Goal: Find contact information: Find contact information

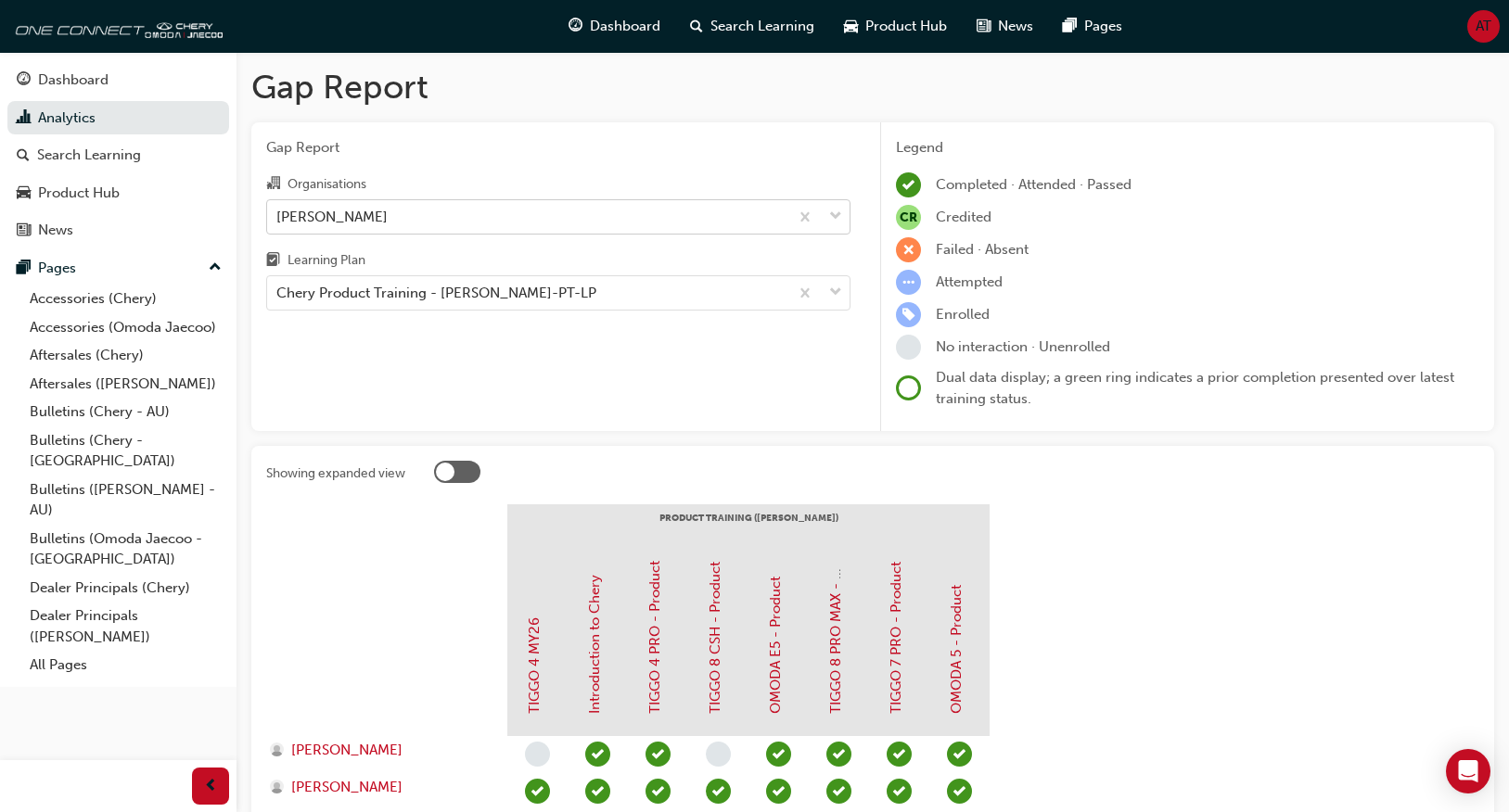
click at [474, 221] on div "[PERSON_NAME]" at bounding box center [527, 216] width 521 height 33
click at [279, 221] on input "Organisations [PERSON_NAME]" at bounding box center [278, 215] width 2 height 16
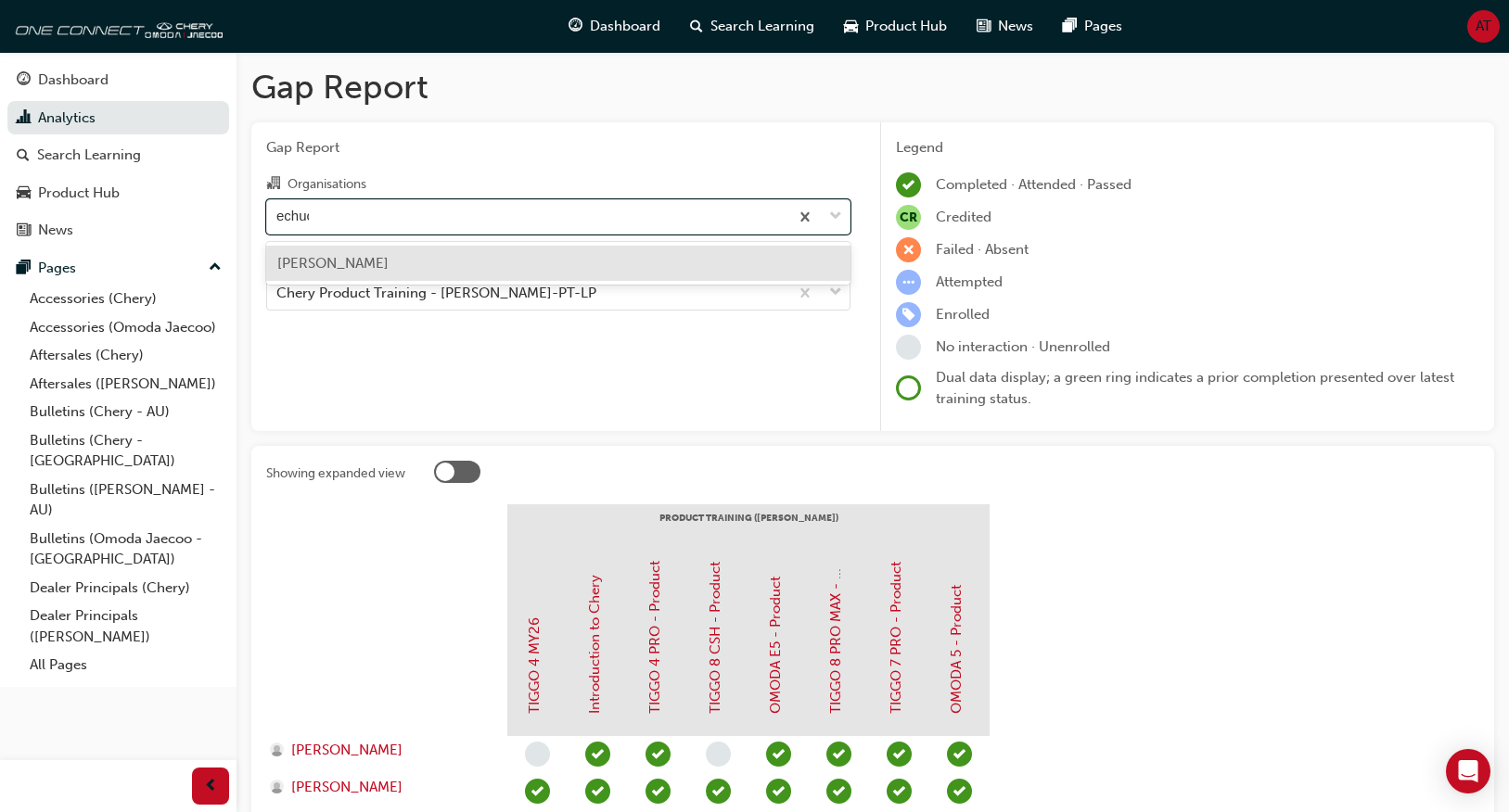
type input "echuca"
click at [490, 262] on div "[PERSON_NAME]" at bounding box center [558, 264] width 584 height 36
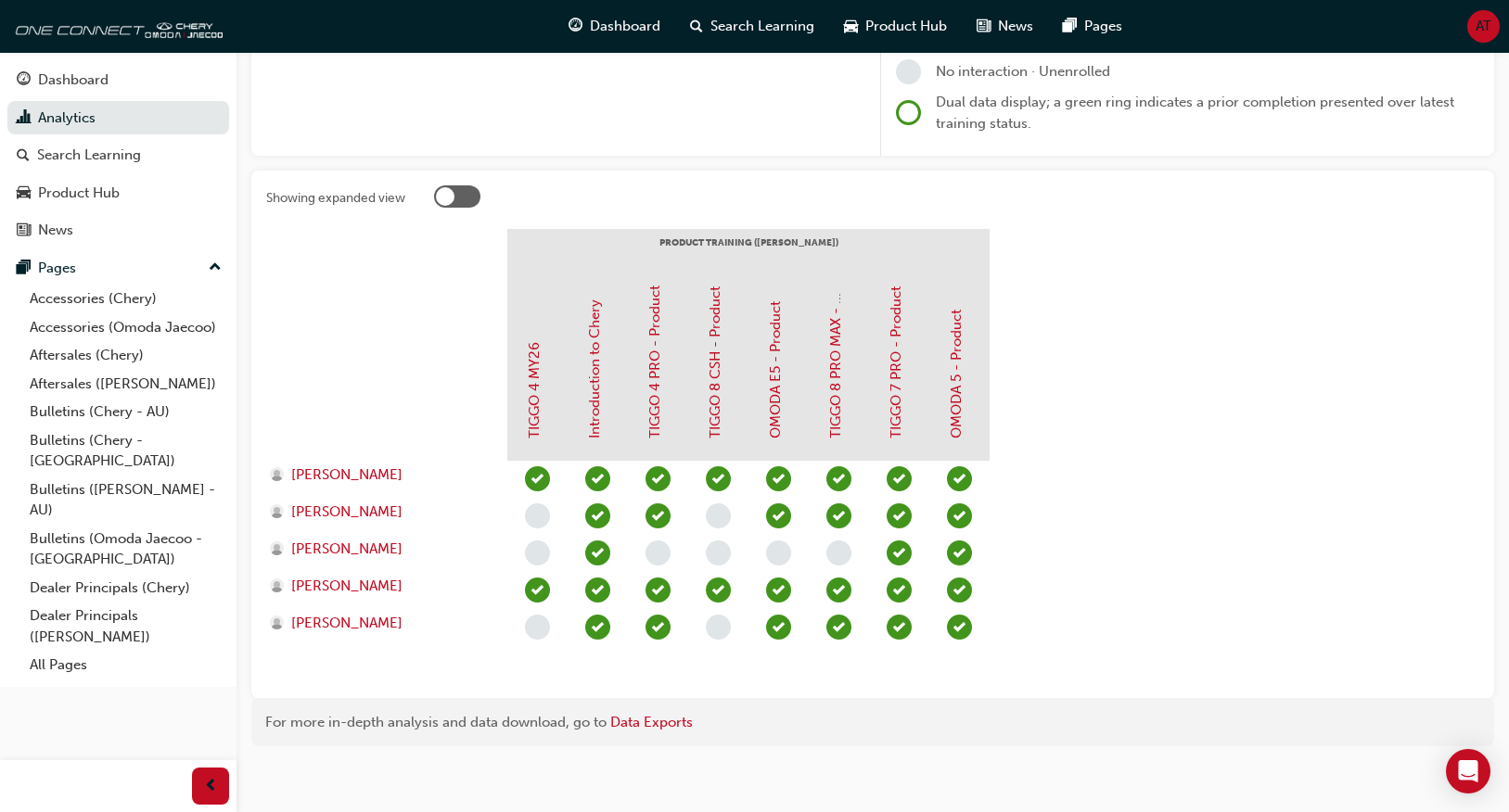
scroll to position [285, 0]
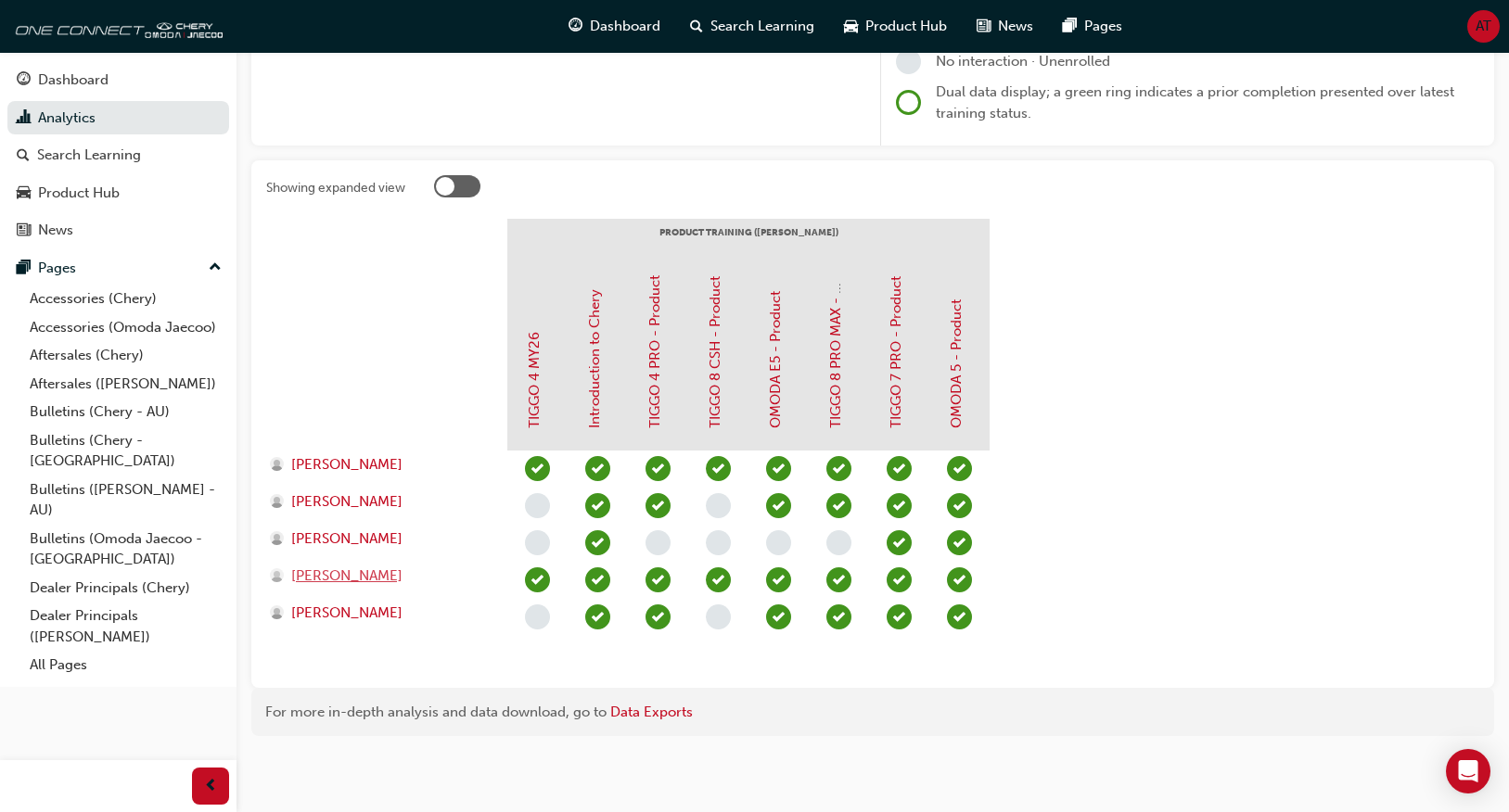
click at [347, 575] on span "[PERSON_NAME]" at bounding box center [346, 576] width 111 height 21
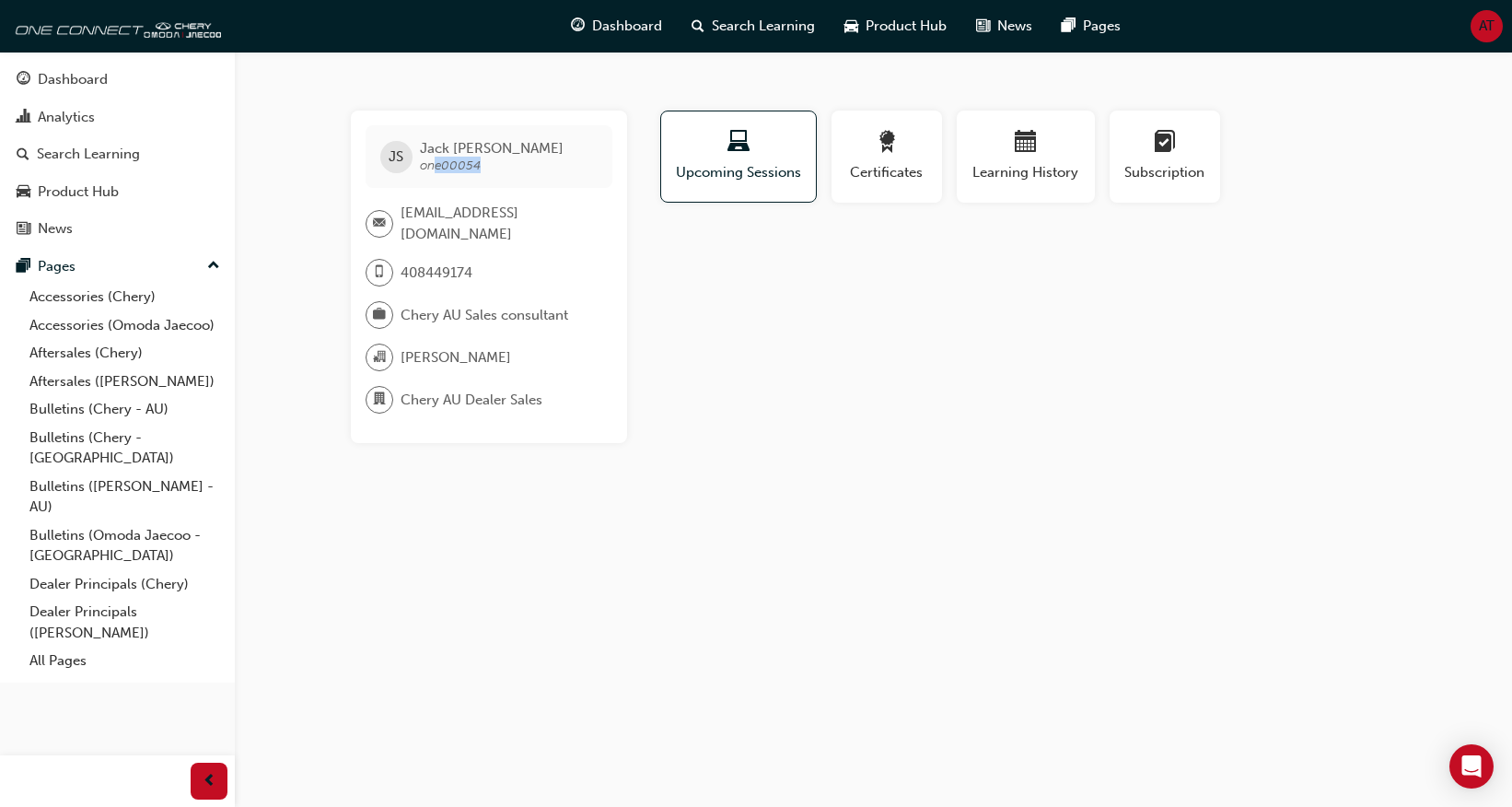
drag, startPoint x: 485, startPoint y: 166, endPoint x: 434, endPoint y: 165, distance: 51.0
click at [434, 165] on span "[PERSON_NAME] one00054" at bounding box center [491, 157] width 144 height 33
click at [1067, 155] on div "button" at bounding box center [1025, 145] width 110 height 29
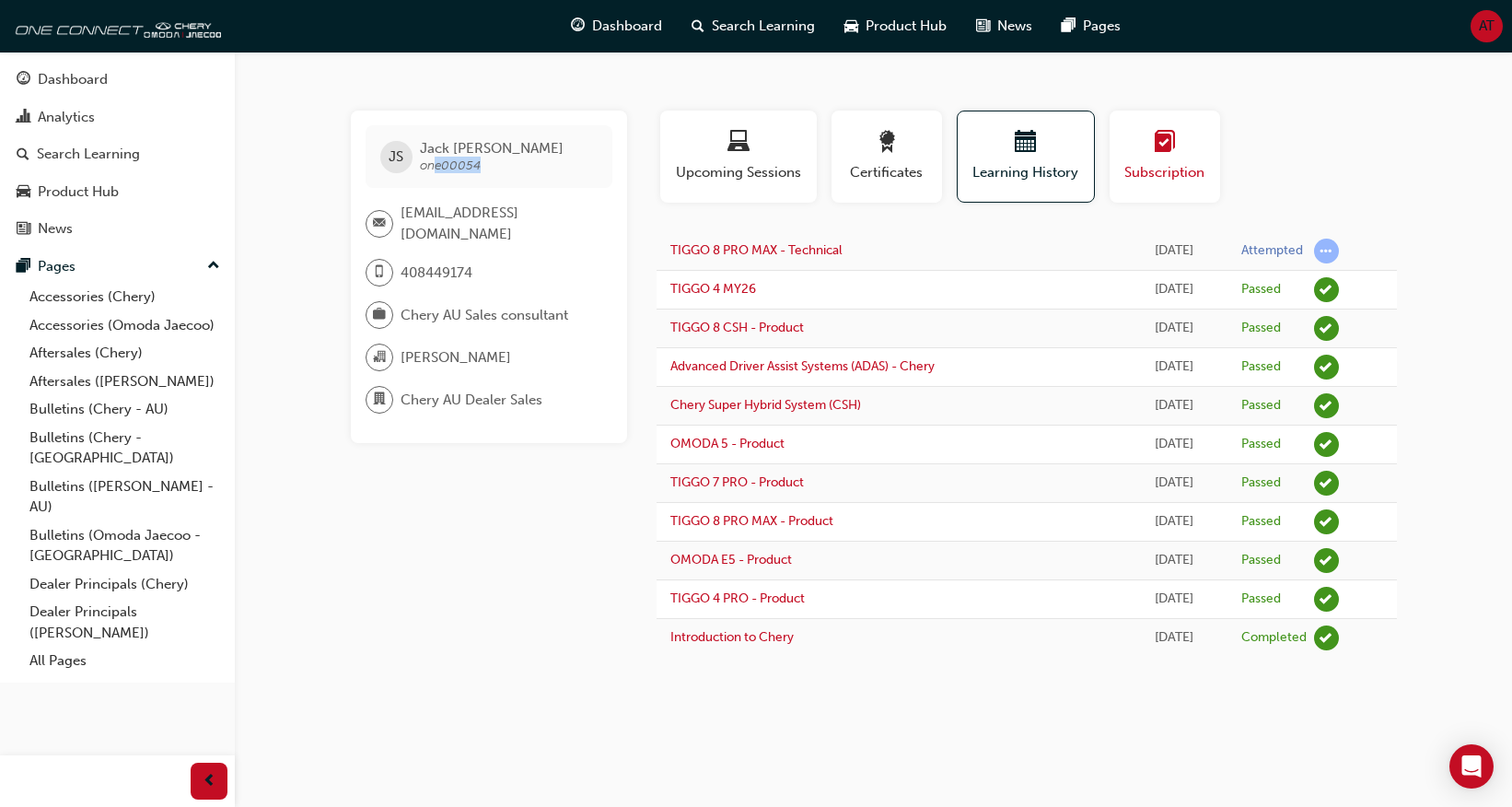
click at [1182, 136] on div "button" at bounding box center [1164, 145] width 83 height 29
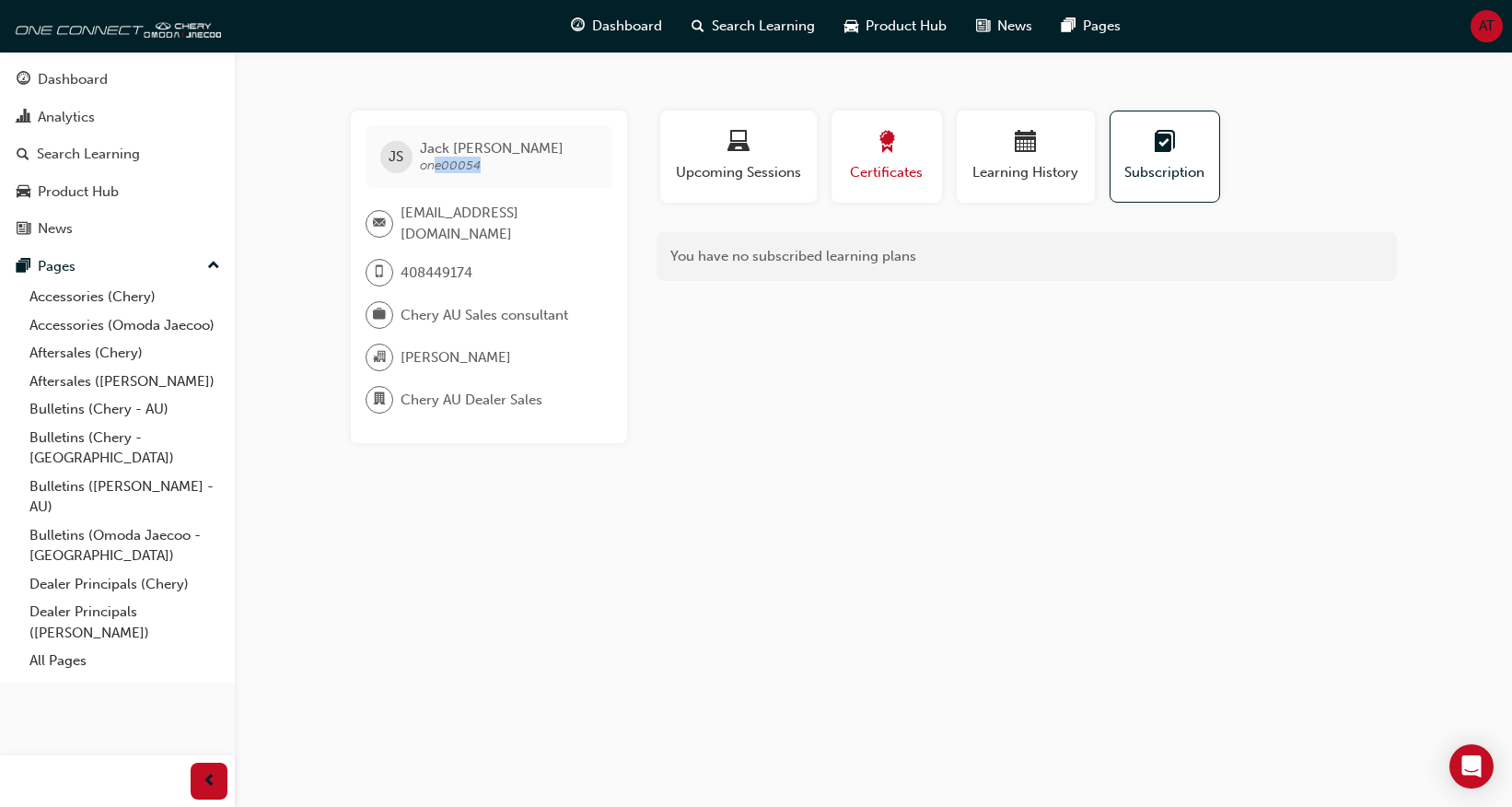
click at [915, 157] on div "button" at bounding box center [885, 145] width 83 height 29
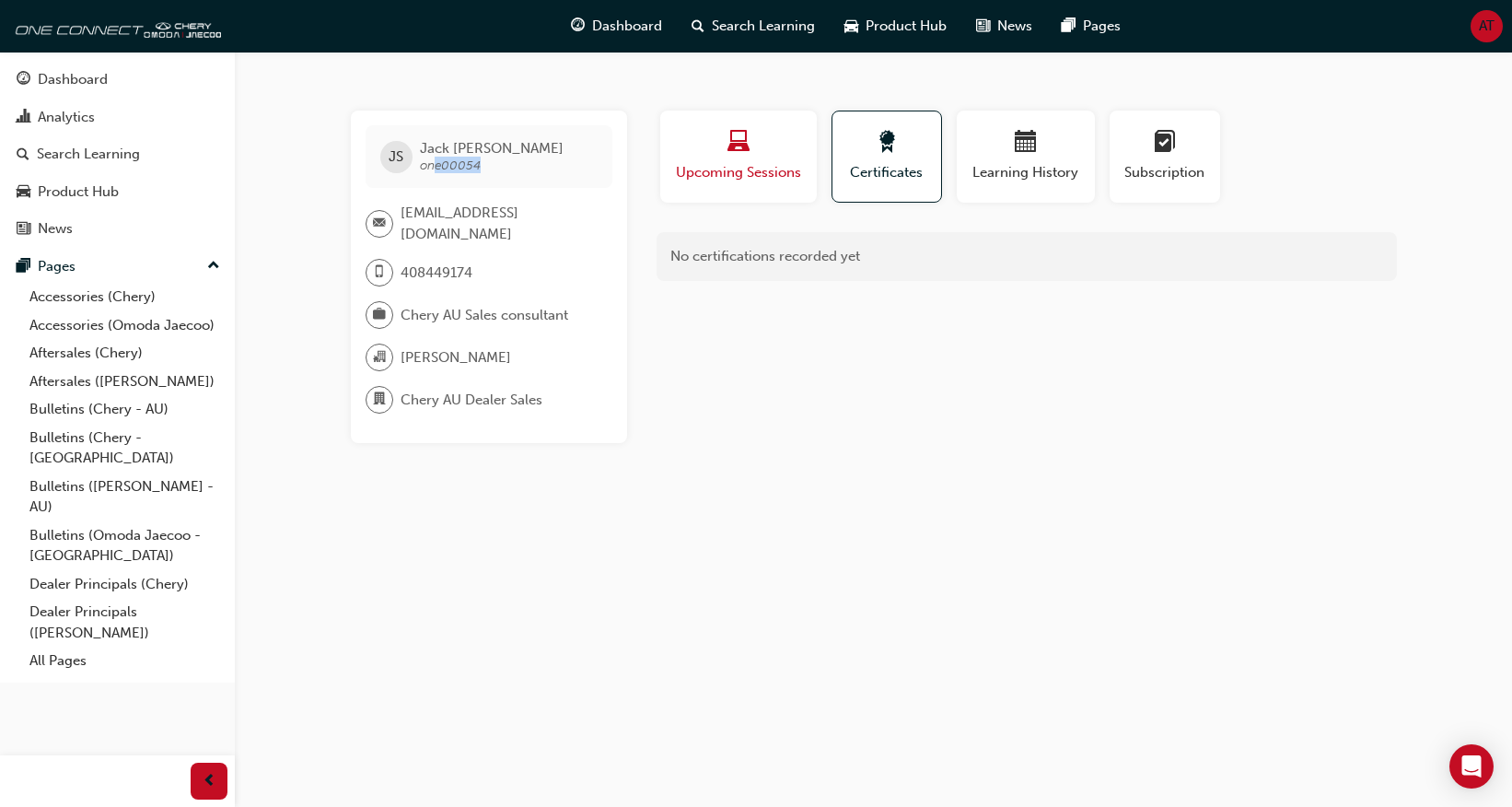
click at [795, 162] on div "Upcoming Sessions" at bounding box center [738, 157] width 129 height 53
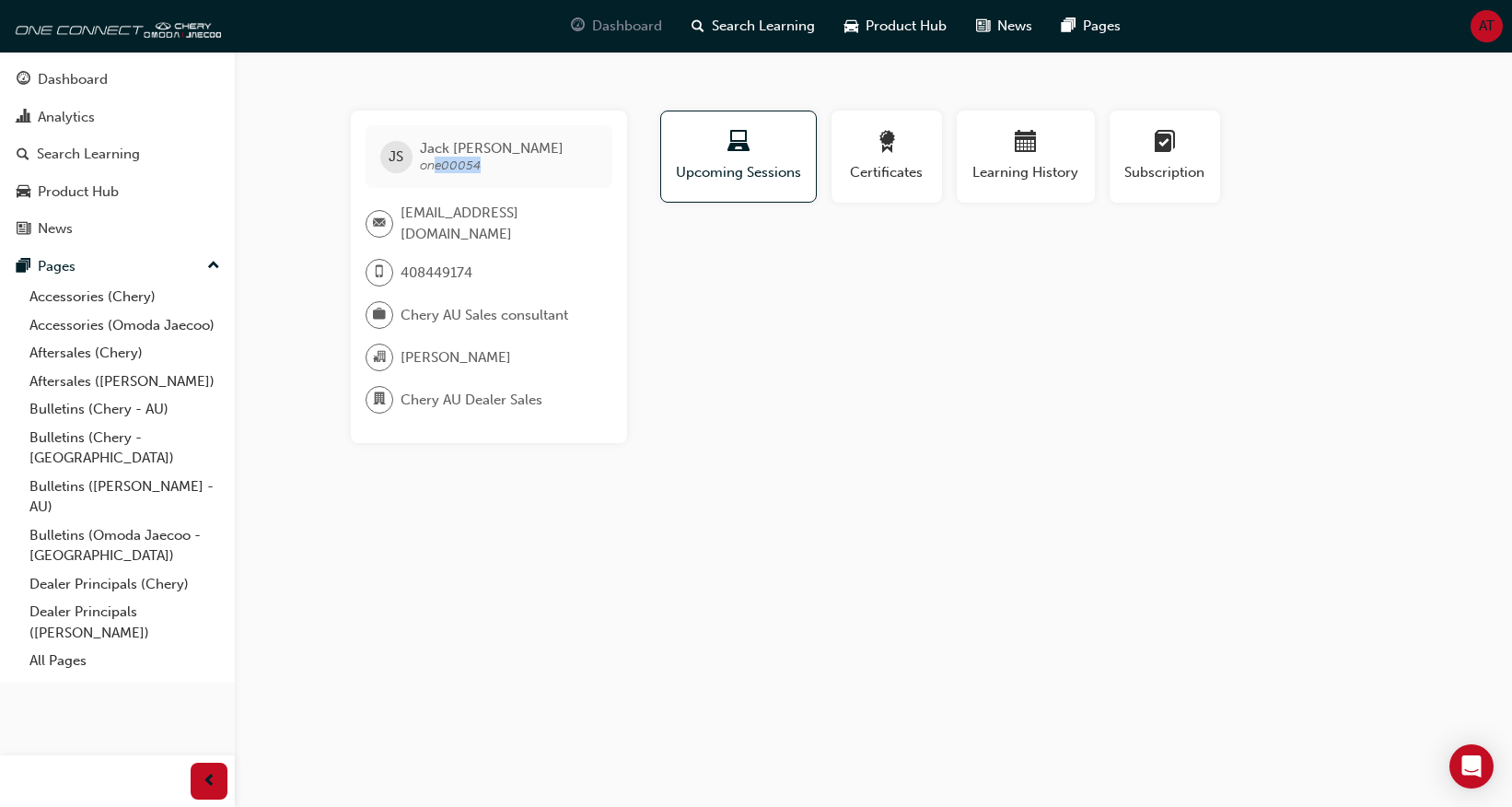
click at [614, 34] on span "Dashboard" at bounding box center [627, 26] width 70 height 21
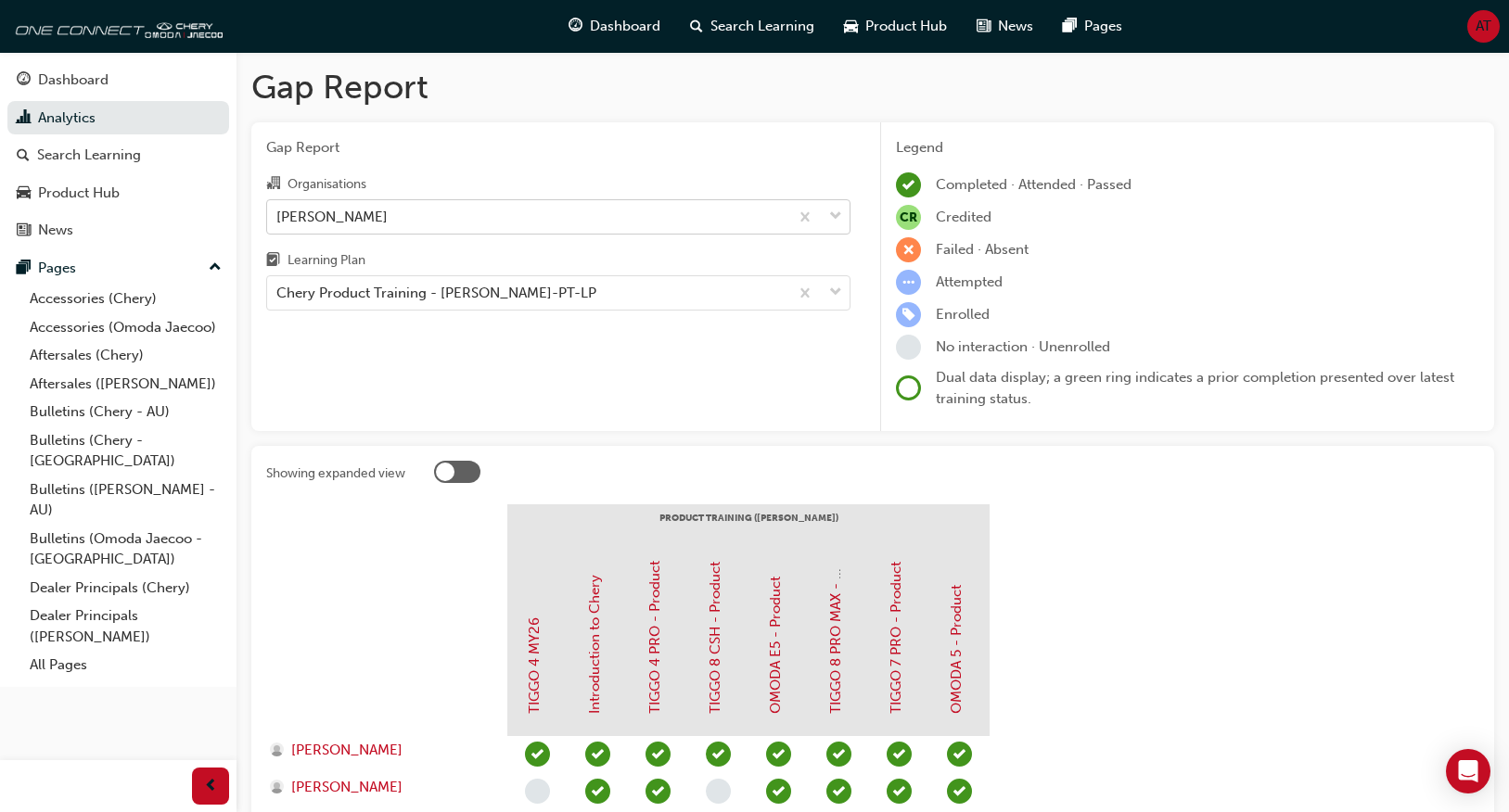
click at [448, 215] on div "[PERSON_NAME]" at bounding box center [527, 216] width 521 height 33
click at [279, 215] on input "Organisations [PERSON_NAME]" at bounding box center [278, 215] width 2 height 16
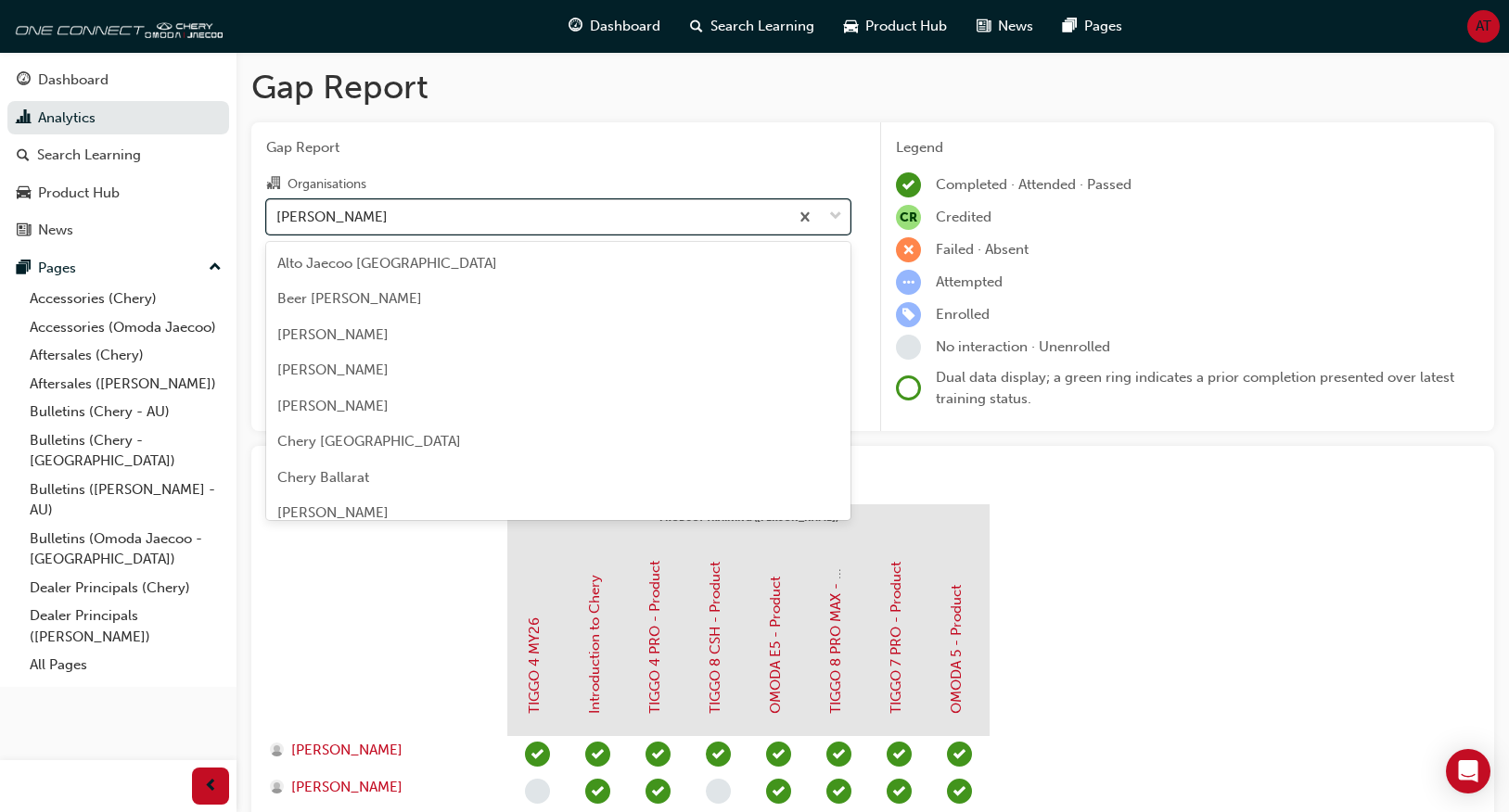
scroll to position [845, 0]
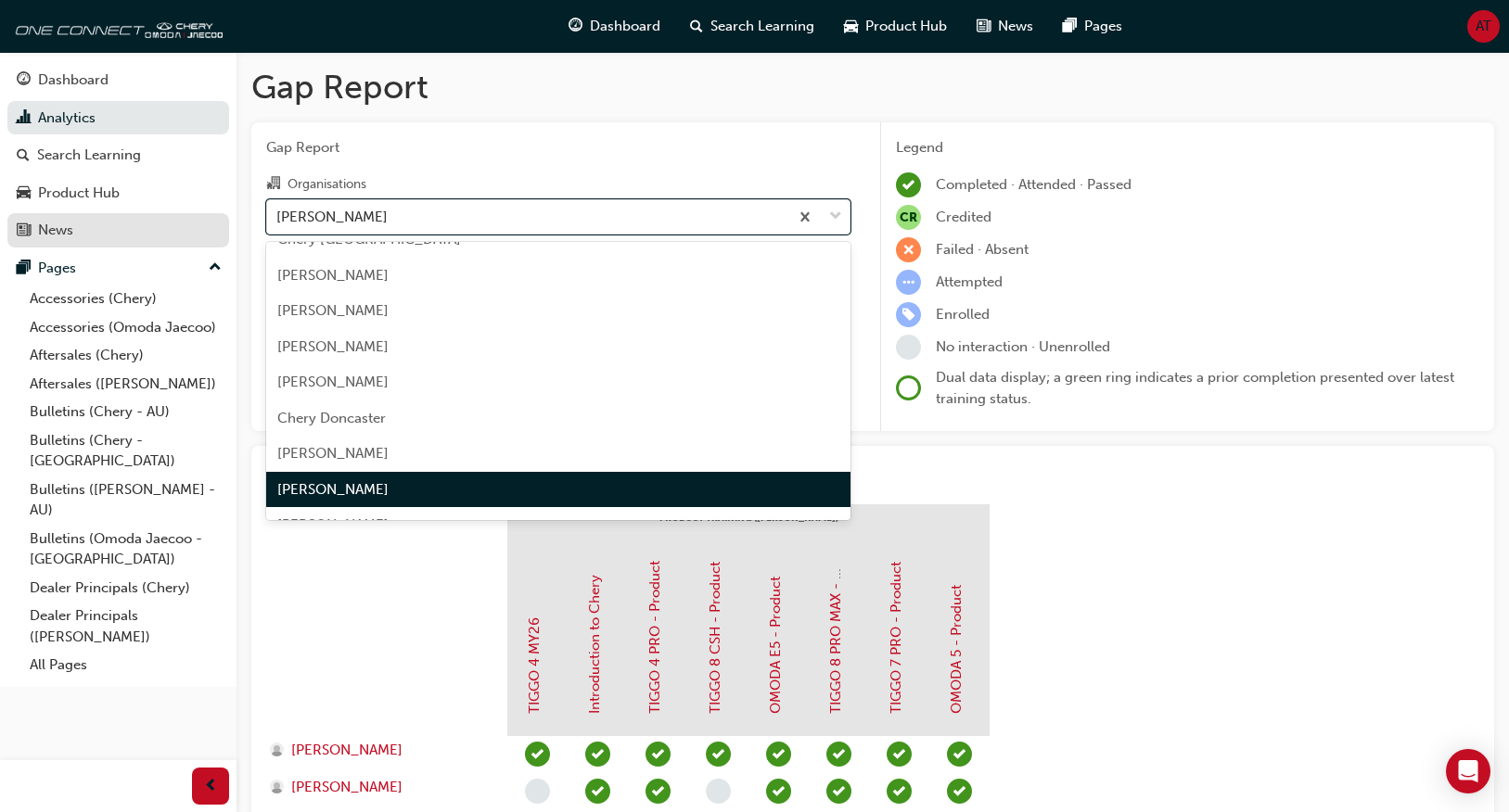
drag, startPoint x: 363, startPoint y: 219, endPoint x: 194, endPoint y: 218, distance: 169.0
click at [196, 218] on div "Dashboard Analytics Search Learning Product Hub News Pages Pages Accessories (C…" at bounding box center [754, 548] width 1509 height 1097
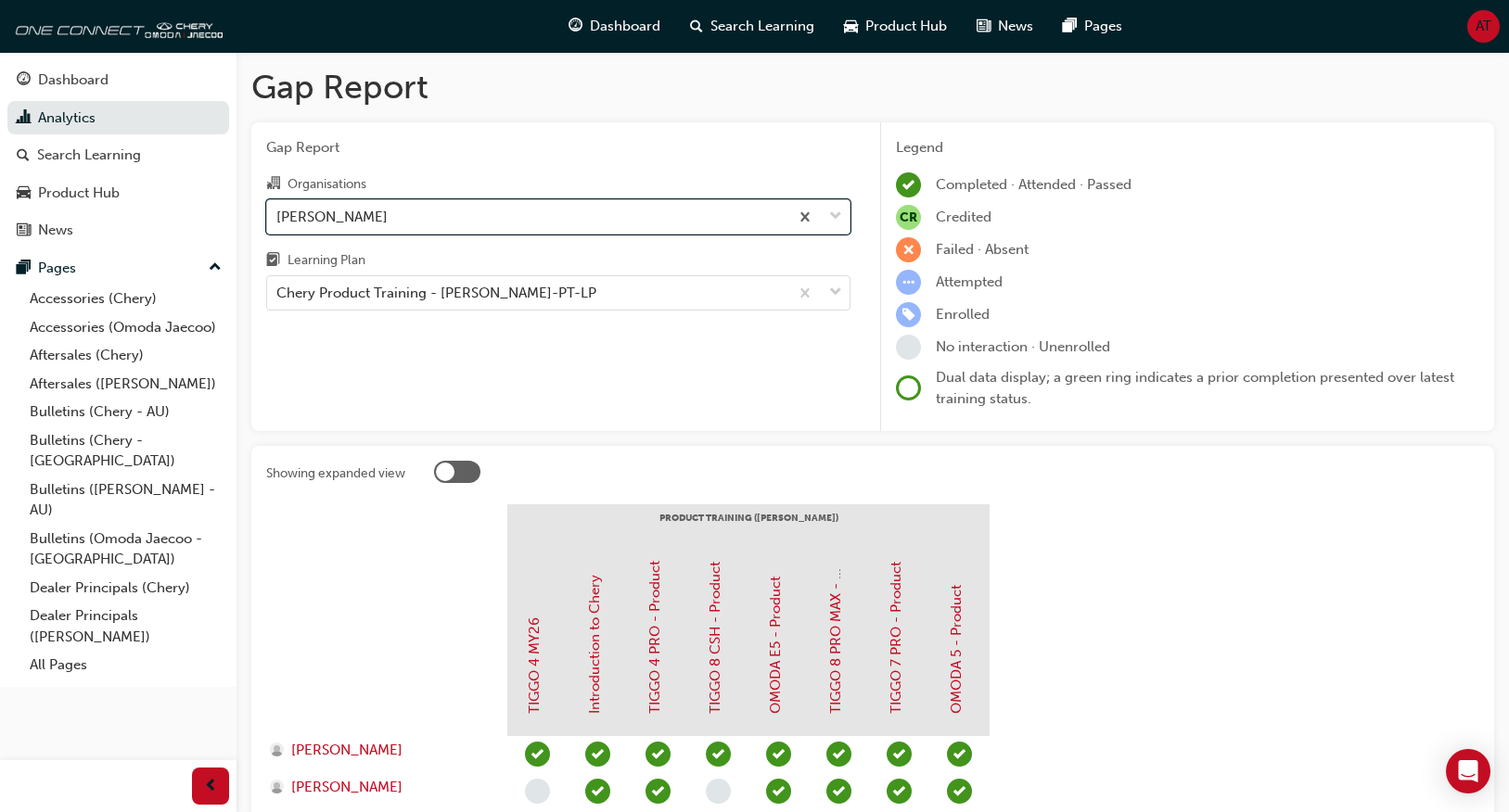
click at [447, 219] on div "[PERSON_NAME]" at bounding box center [527, 216] width 521 height 33
click at [279, 219] on input "Organisations 0 results available. Select is focused ,type to refine list, pres…" at bounding box center [278, 215] width 2 height 16
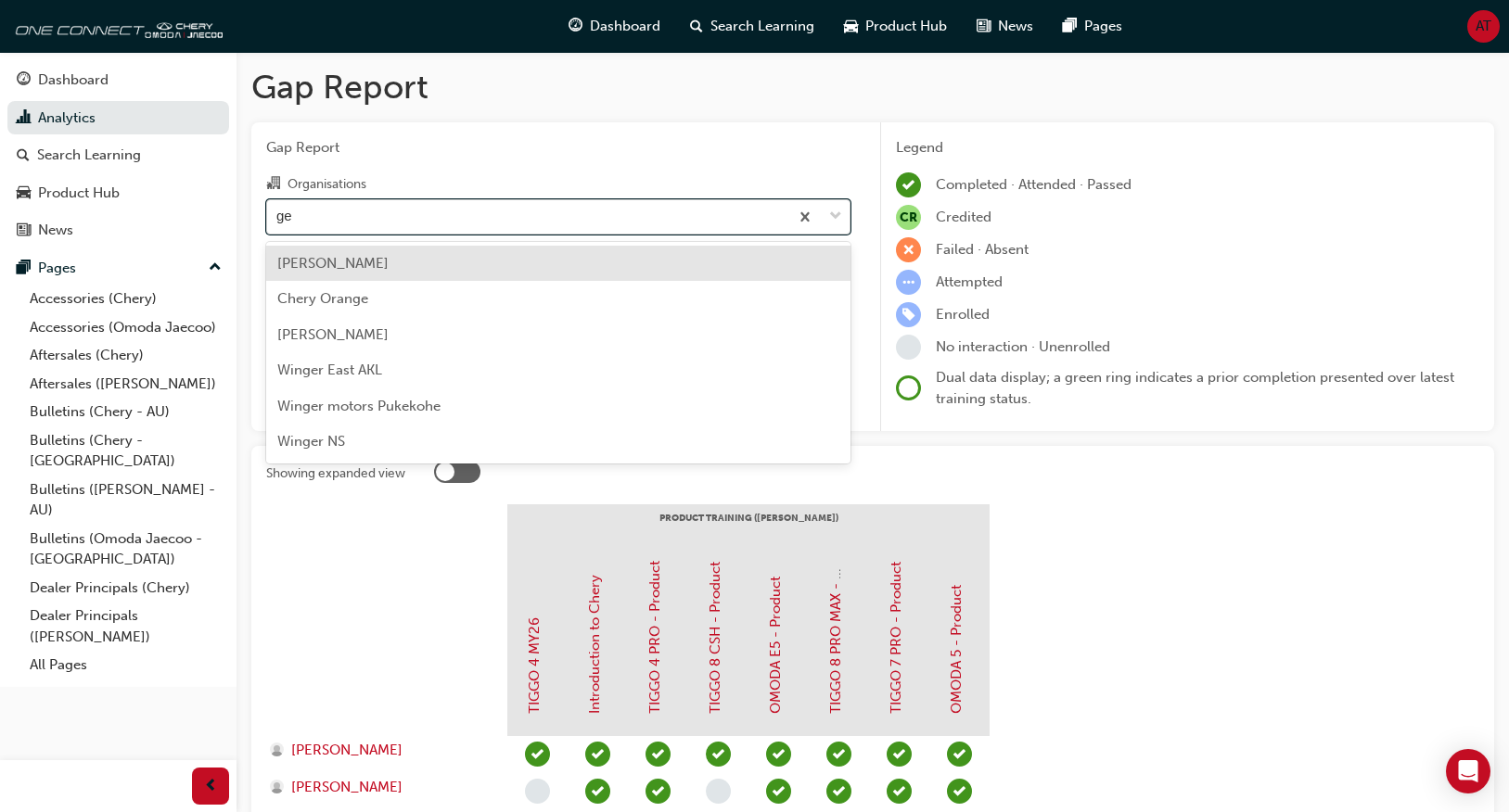
scroll to position [0, 0]
type input "geelong"
click at [462, 264] on div "[PERSON_NAME]" at bounding box center [558, 264] width 584 height 36
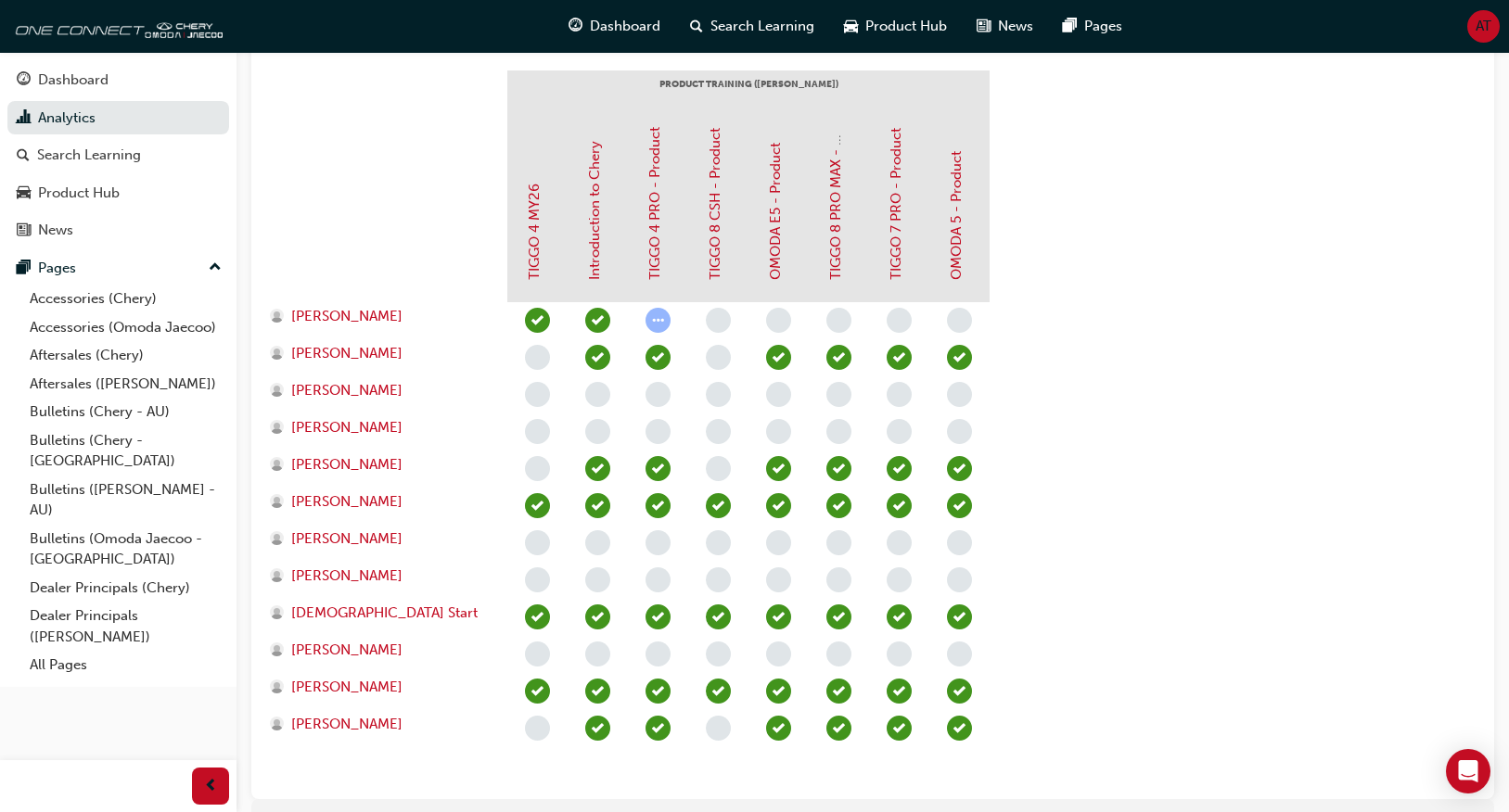
scroll to position [545, 0]
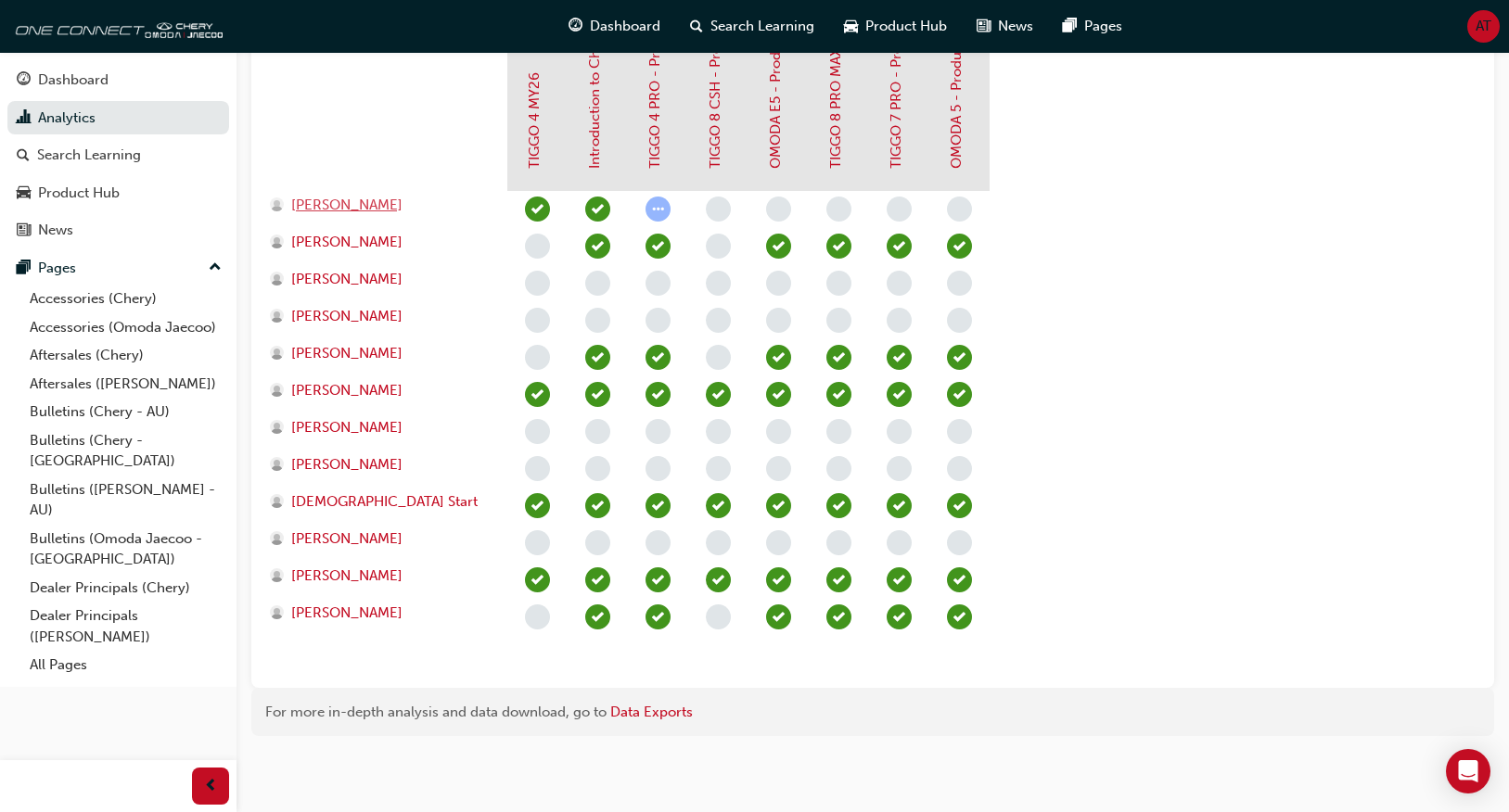
click at [393, 202] on span "[PERSON_NAME]" at bounding box center [346, 205] width 111 height 21
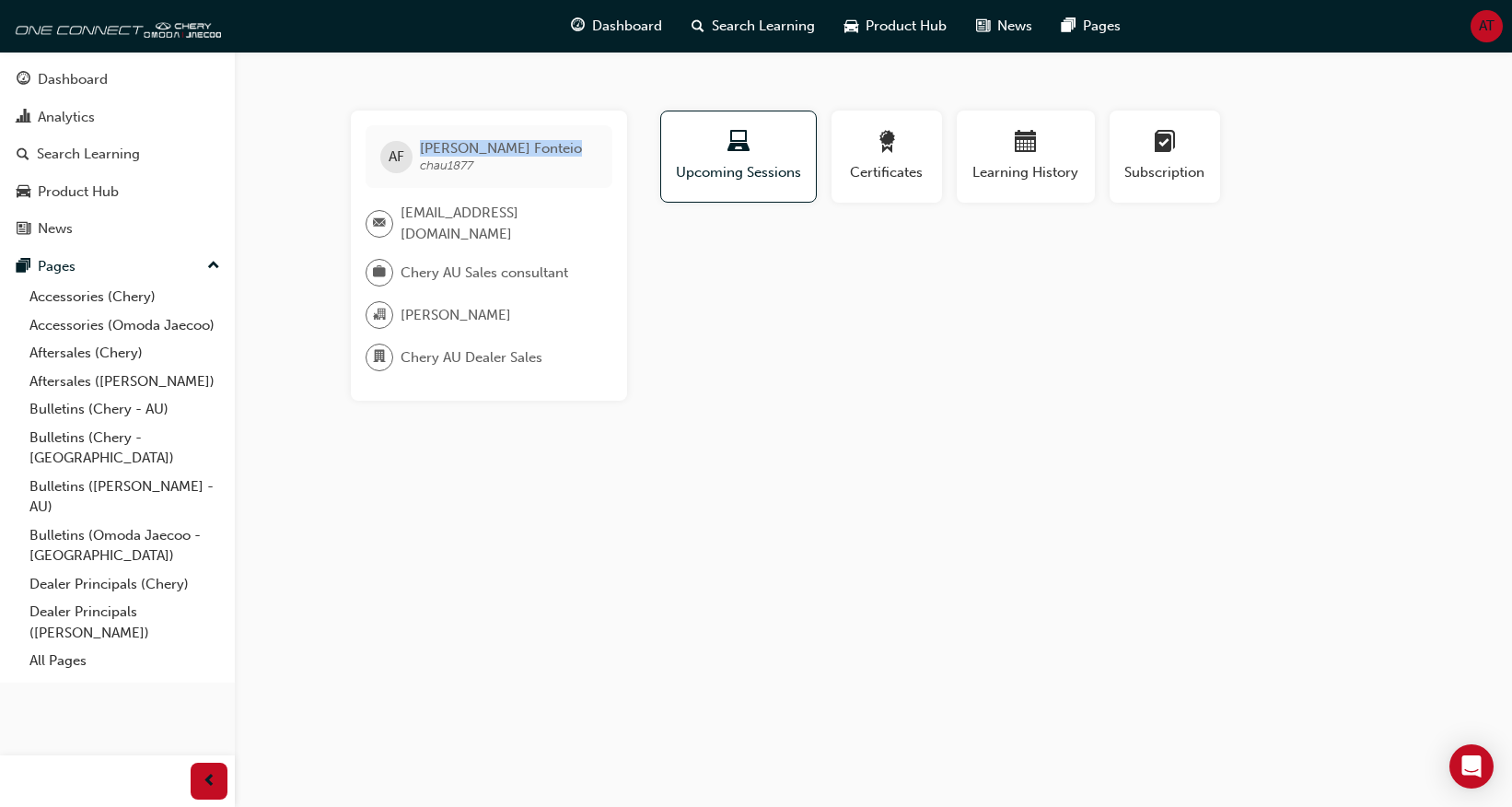
drag, startPoint x: 500, startPoint y: 150, endPoint x: 403, endPoint y: 150, distance: 97.0
click at [403, 150] on div "[PERSON_NAME] chau1877" at bounding box center [489, 156] width 247 height 62
copy div "[PERSON_NAME]"
drag, startPoint x: 471, startPoint y: 168, endPoint x: 421, endPoint y: 167, distance: 50.0
click at [421, 167] on span "[PERSON_NAME] chau1877" at bounding box center [500, 157] width 162 height 33
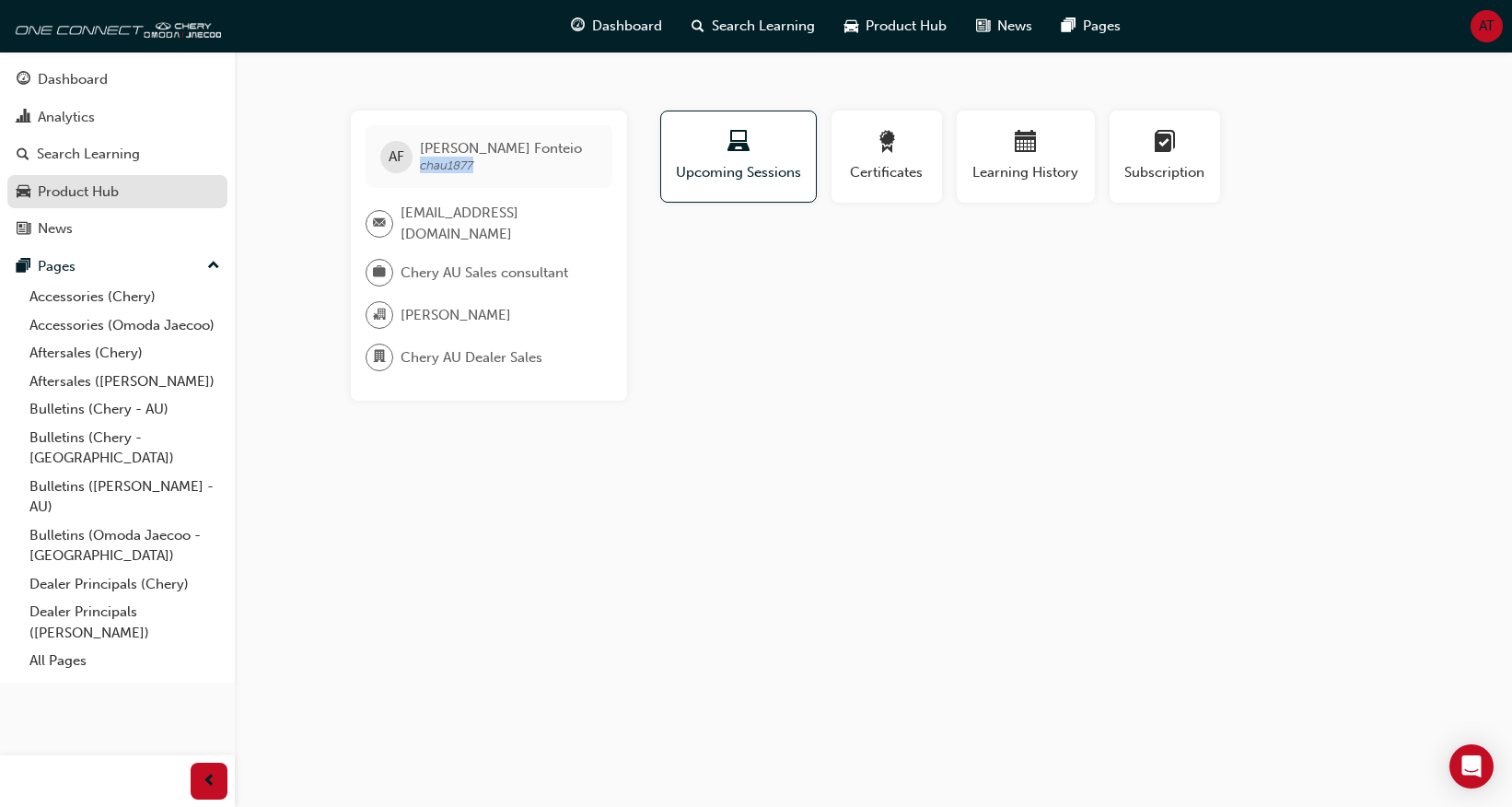
copy span "chau1877"
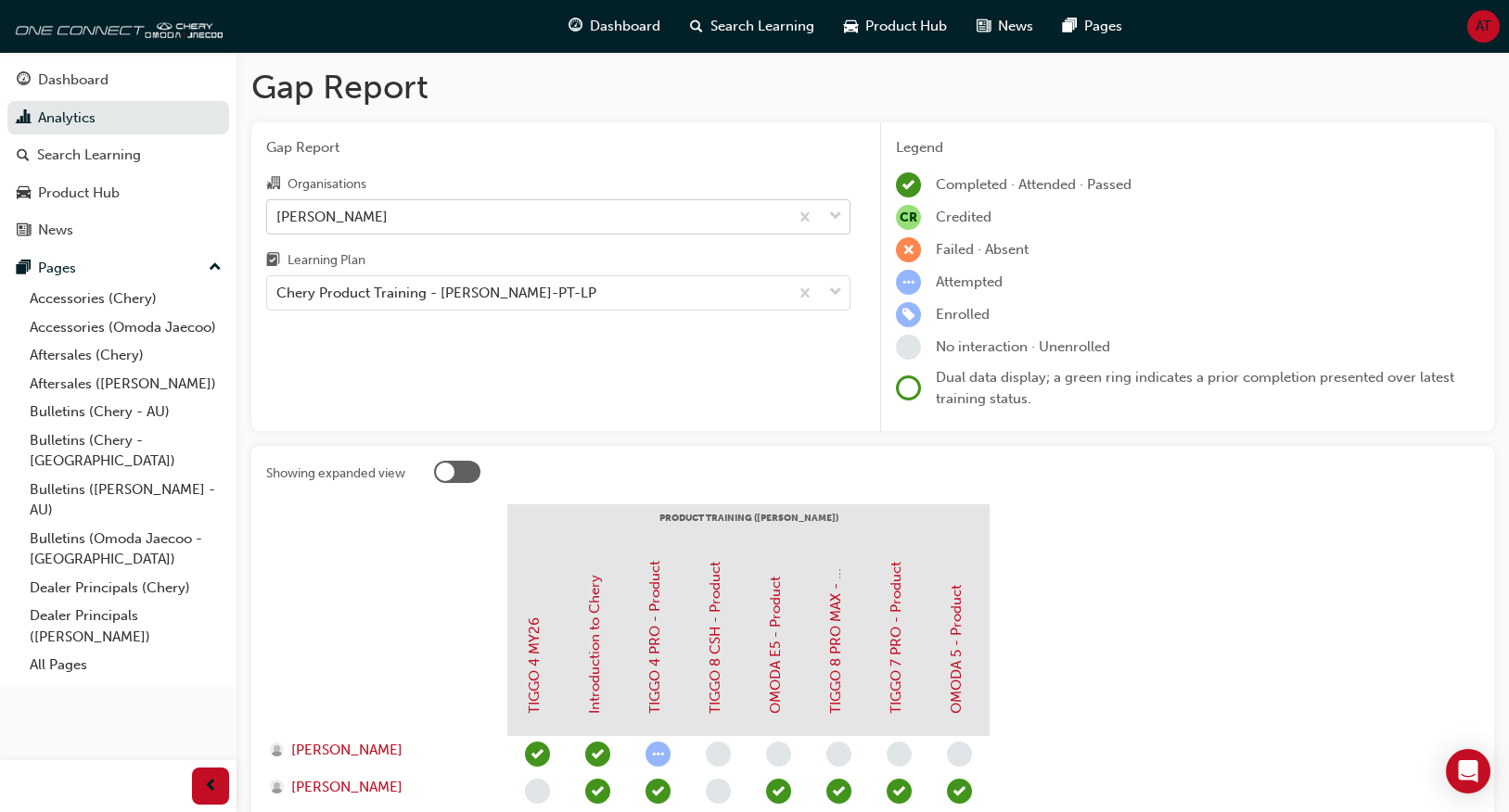
click at [571, 220] on div "[PERSON_NAME]" at bounding box center [527, 216] width 521 height 33
click at [279, 220] on input "Organisations [PERSON_NAME]" at bounding box center [278, 215] width 2 height 16
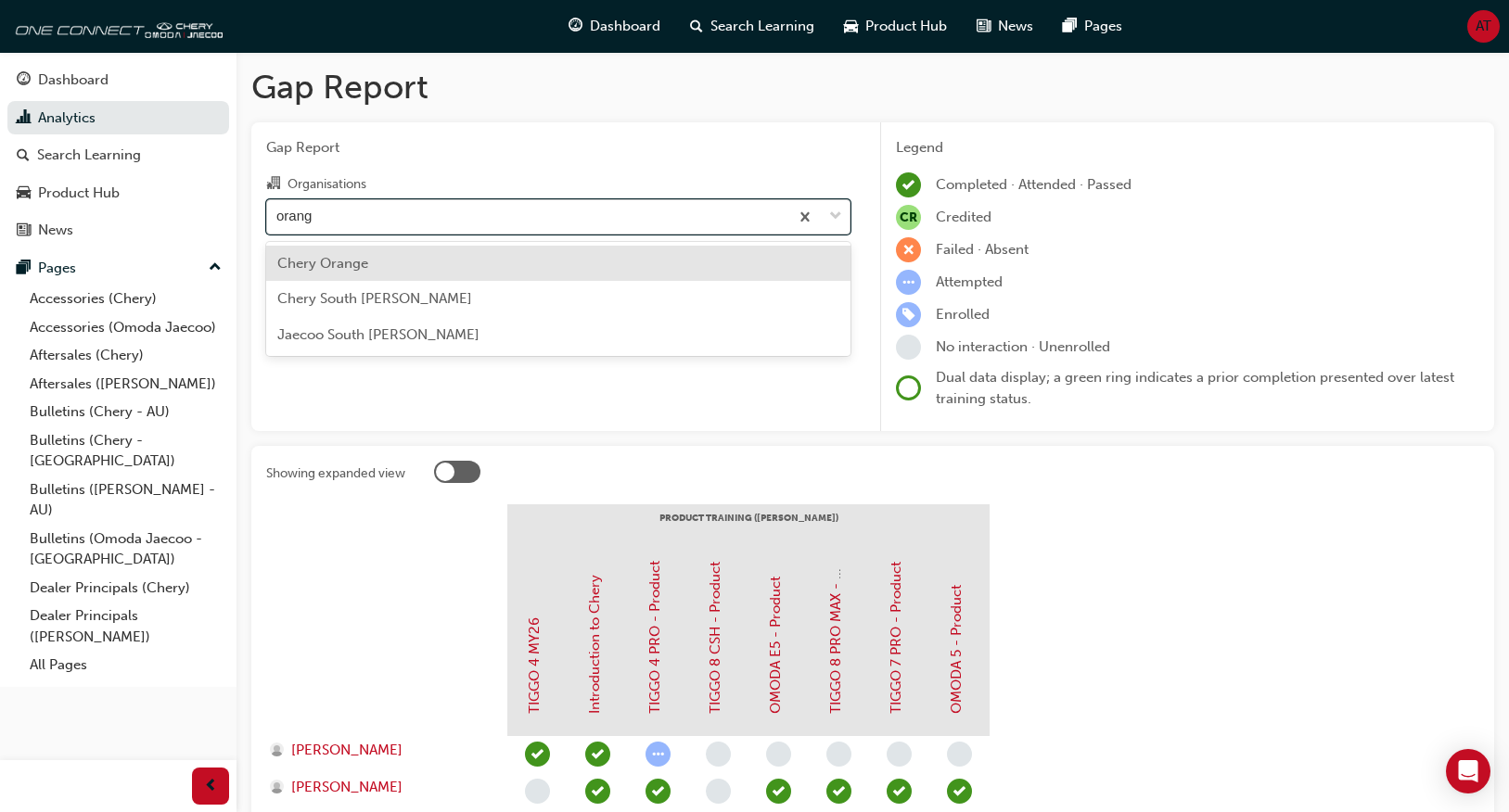
type input "orange"
click at [528, 266] on div "Chery Orange" at bounding box center [558, 264] width 584 height 36
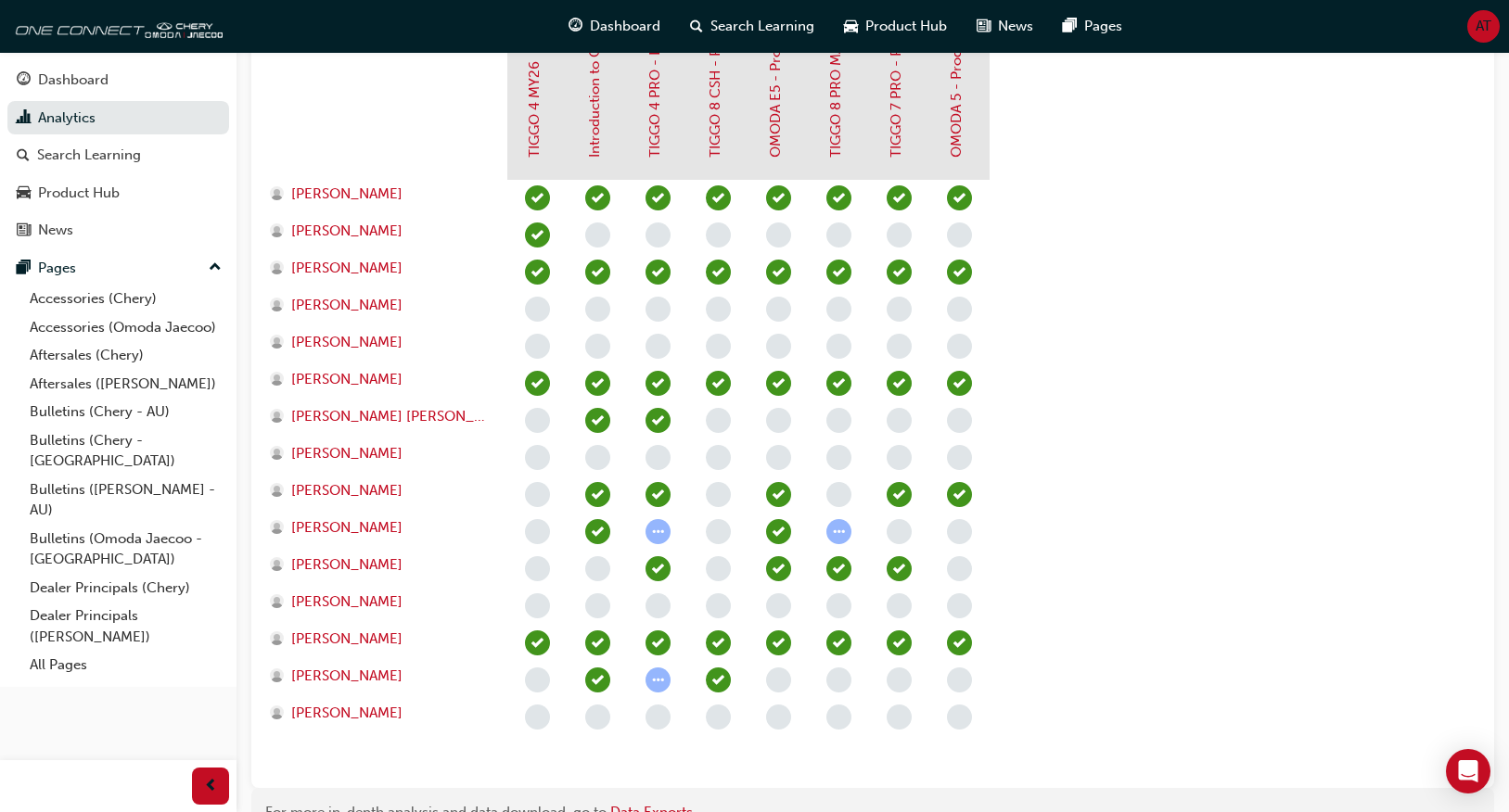
scroll to position [656, 0]
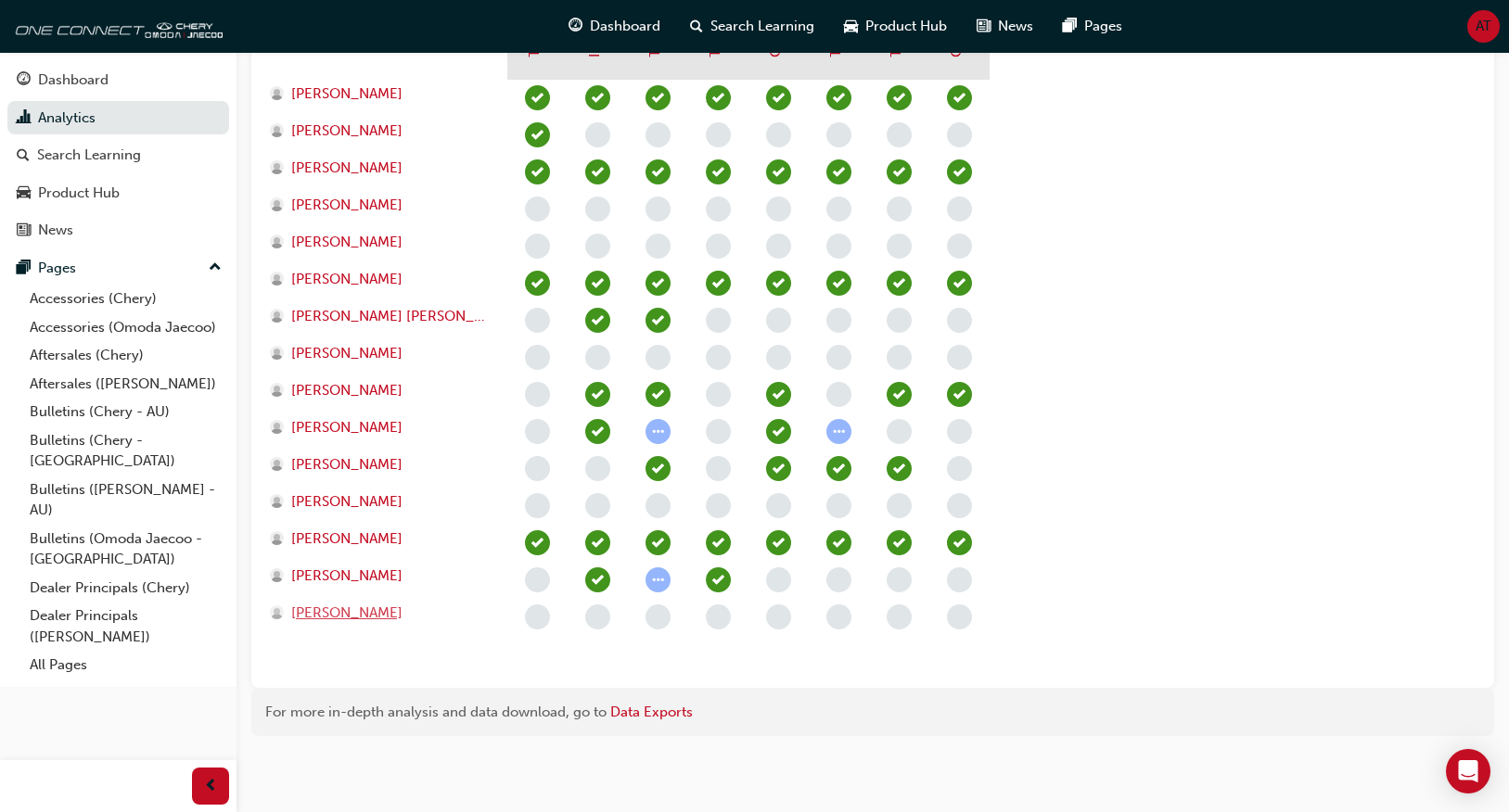
drag, startPoint x: 309, startPoint y: 615, endPoint x: 326, endPoint y: 607, distance: 18.8
click at [309, 615] on span "[PERSON_NAME]" at bounding box center [346, 613] width 111 height 21
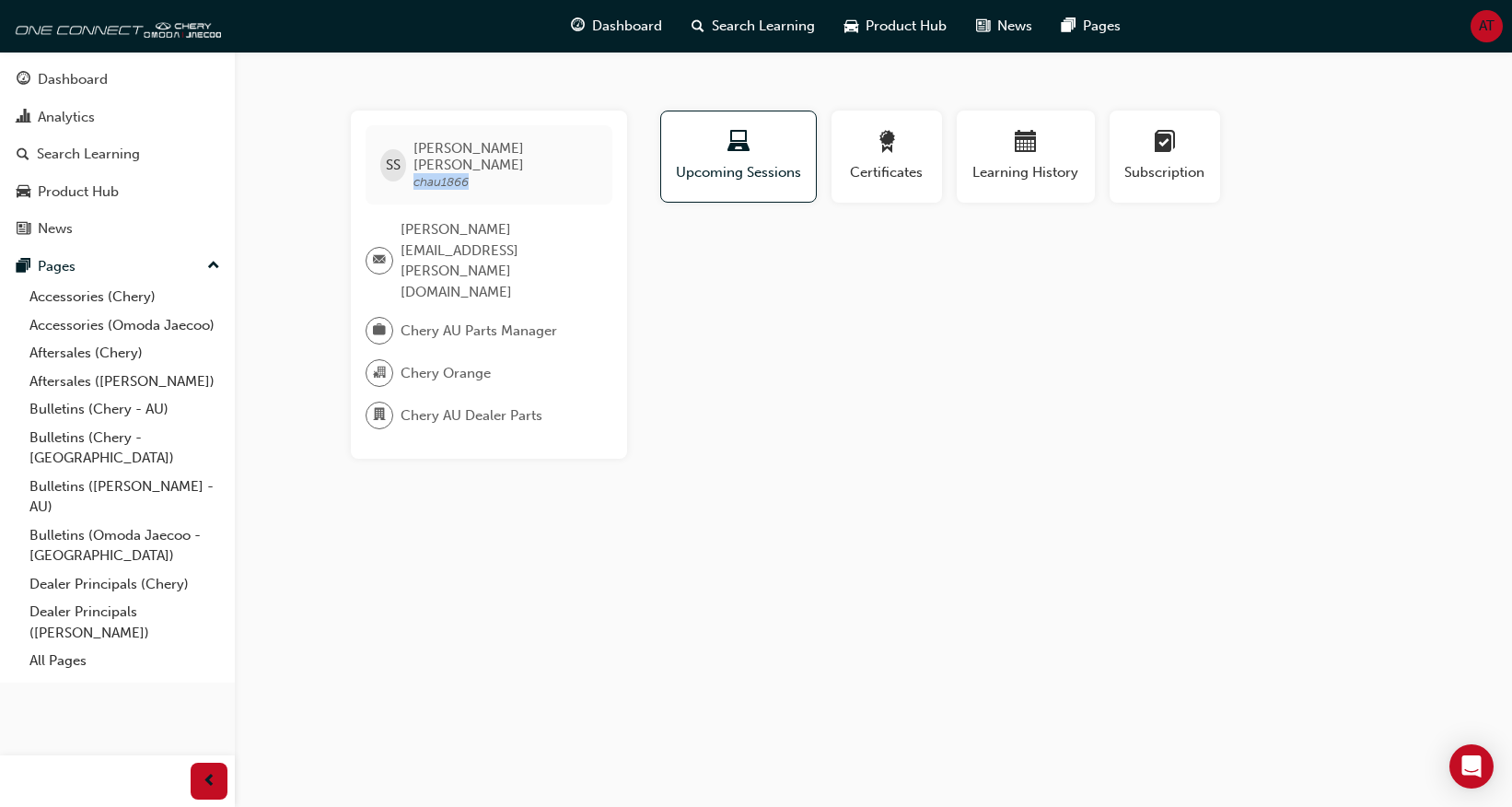
drag, startPoint x: 499, startPoint y: 168, endPoint x: 422, endPoint y: 168, distance: 77.0
click at [422, 168] on div "SS [PERSON_NAME] chau1866" at bounding box center [489, 164] width 247 height 79
copy span "chau1866"
click at [881, 394] on div "SS [PERSON_NAME] chau1866 [PERSON_NAME][EMAIL_ADDRESS][PERSON_NAME][DOMAIN_NAME…" at bounding box center [756, 403] width 1512 height 807
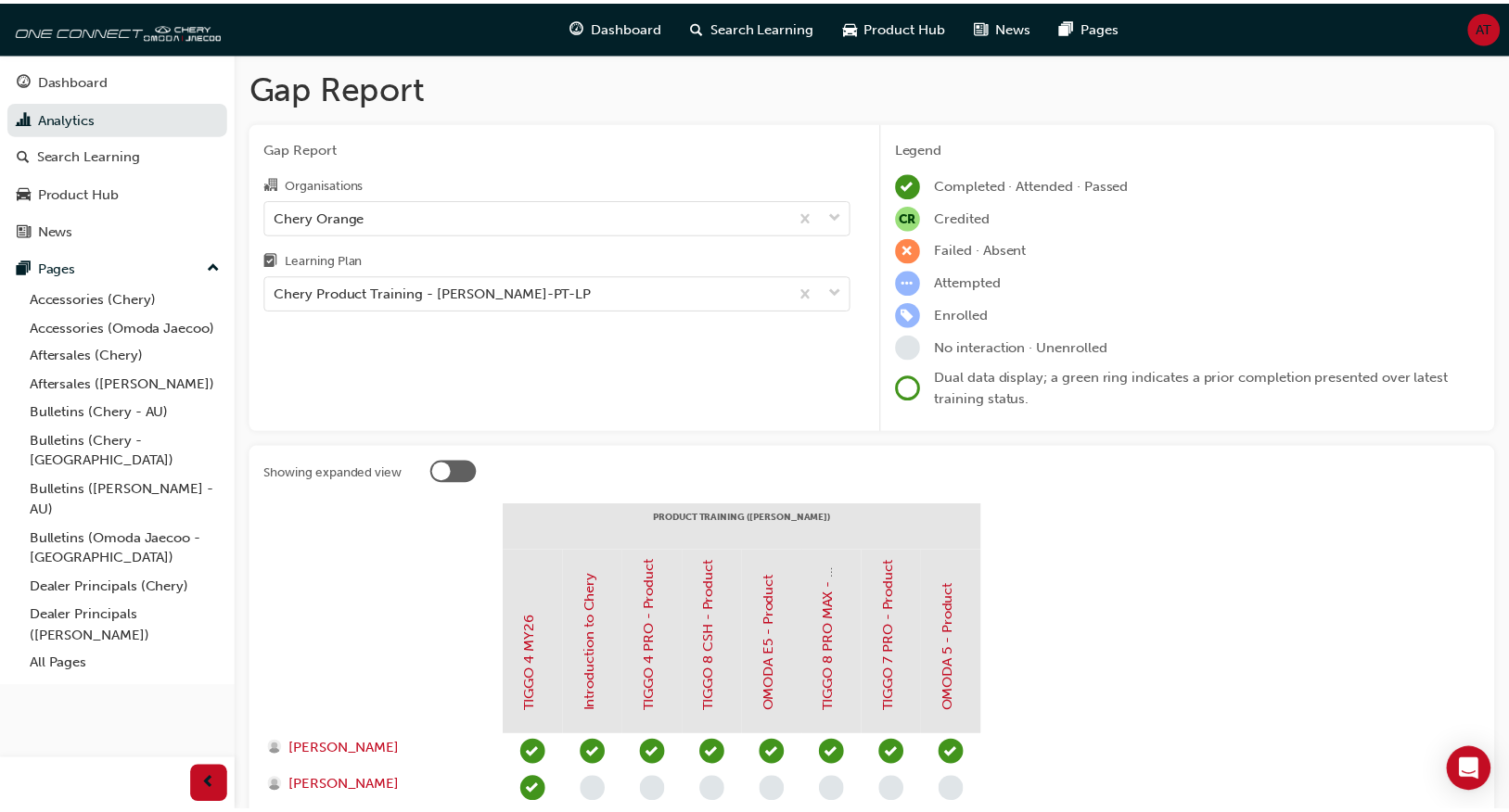
scroll to position [656, 0]
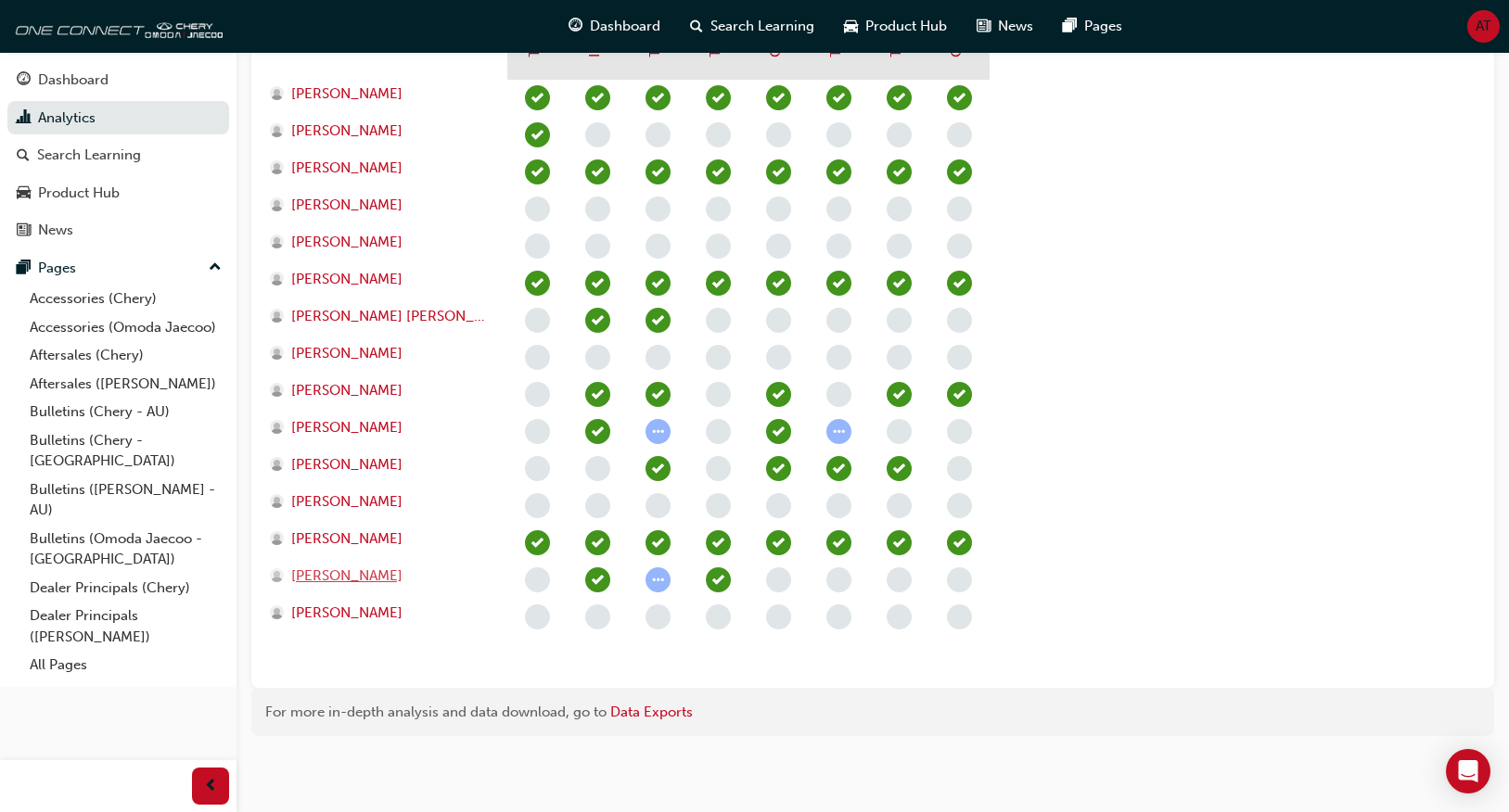
click at [386, 571] on span "[PERSON_NAME]" at bounding box center [346, 576] width 111 height 21
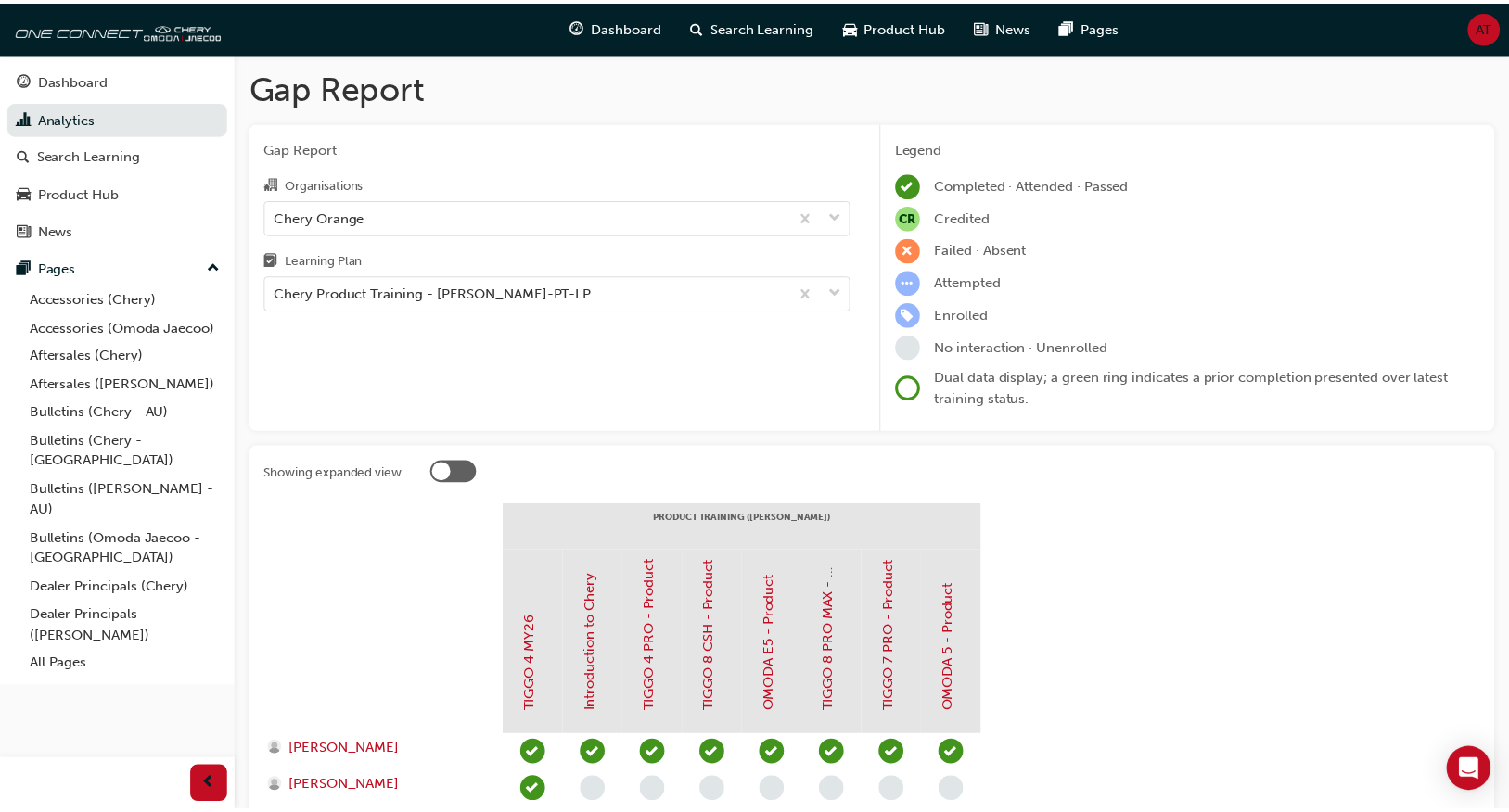
scroll to position [656, 0]
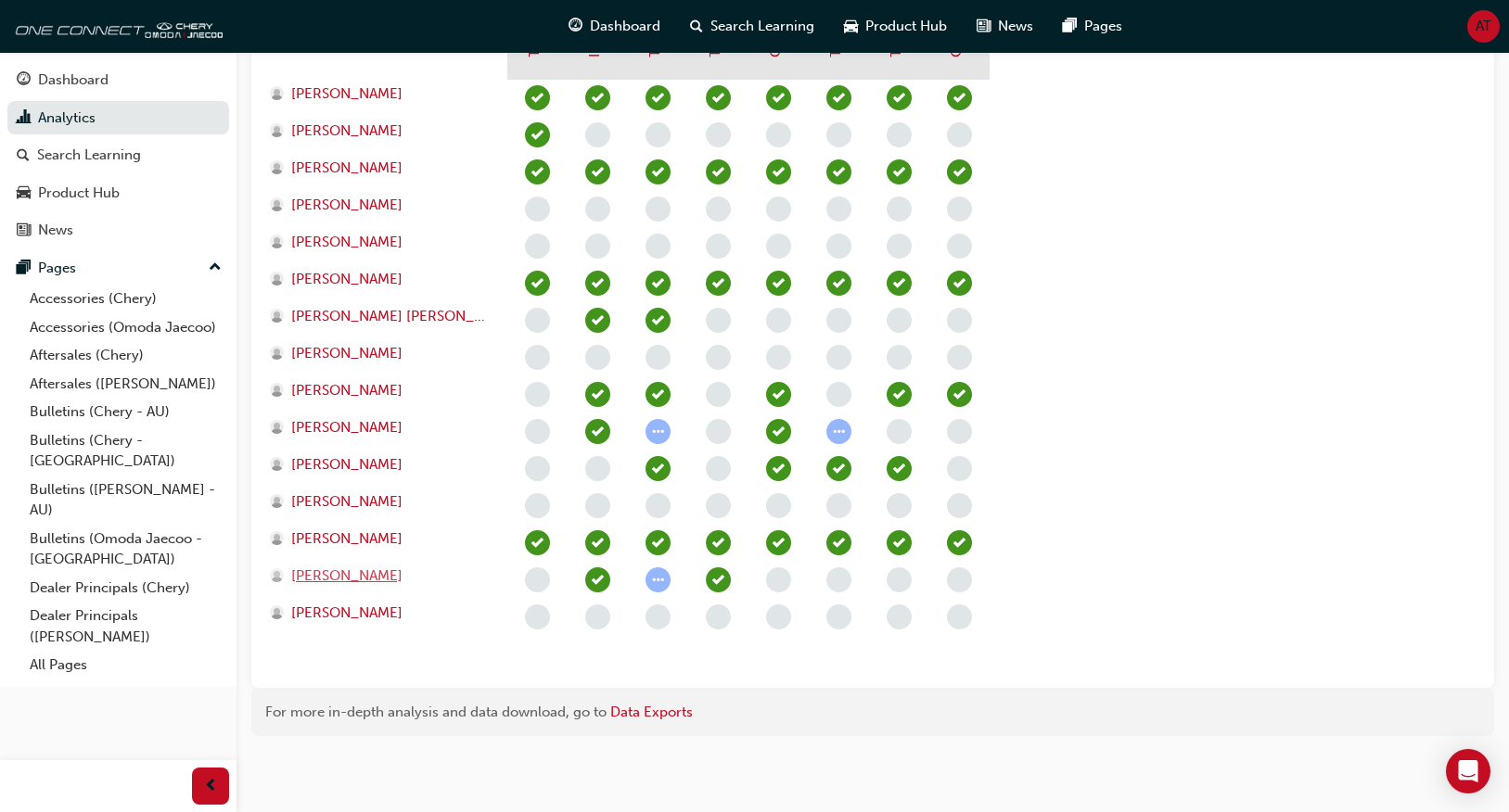
click at [359, 580] on span "[PERSON_NAME]" at bounding box center [346, 576] width 111 height 21
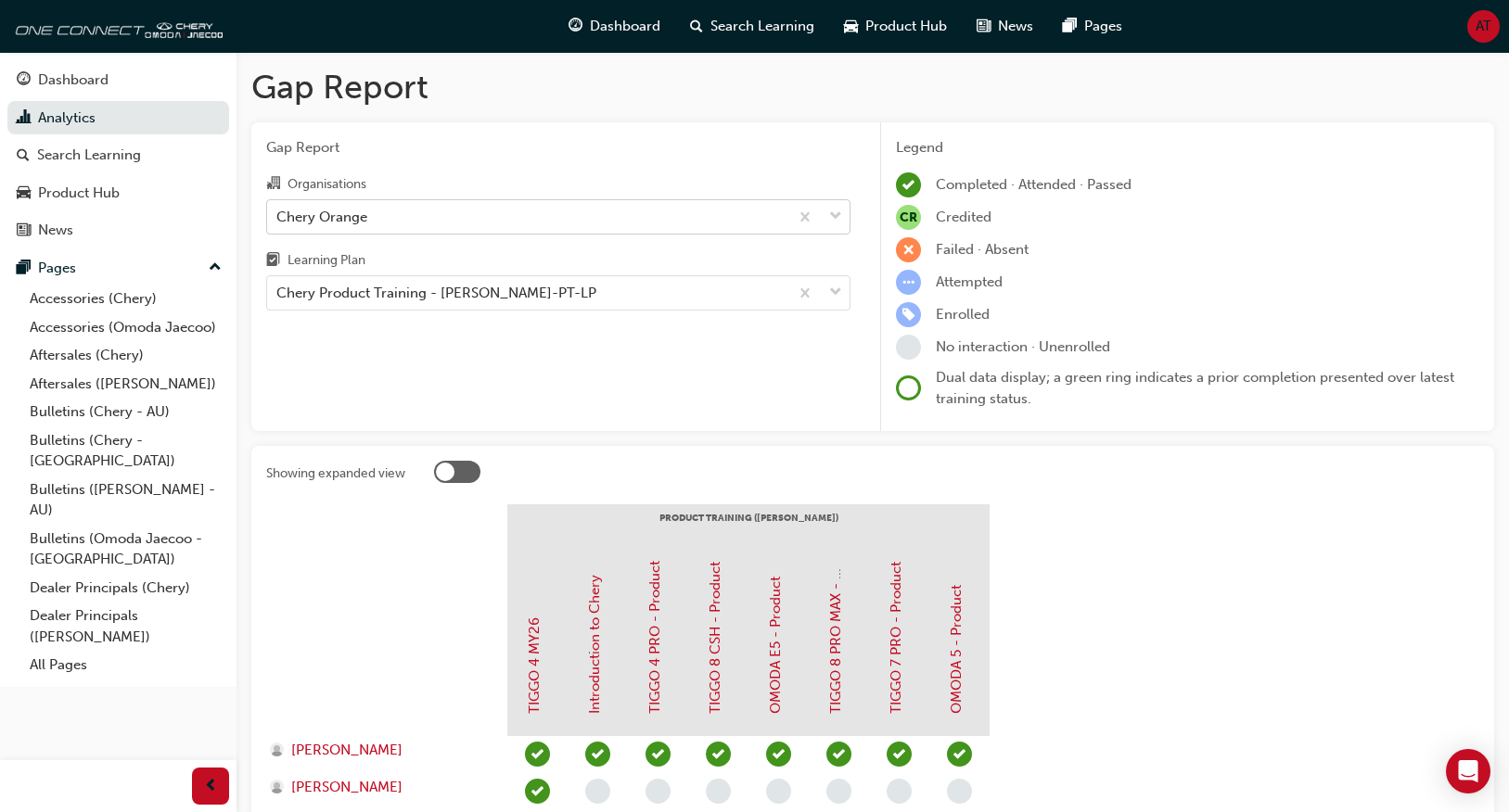
click at [396, 224] on div "Chery Orange" at bounding box center [527, 216] width 521 height 33
click at [279, 223] on input "Organisations Chery Orange" at bounding box center [278, 215] width 2 height 16
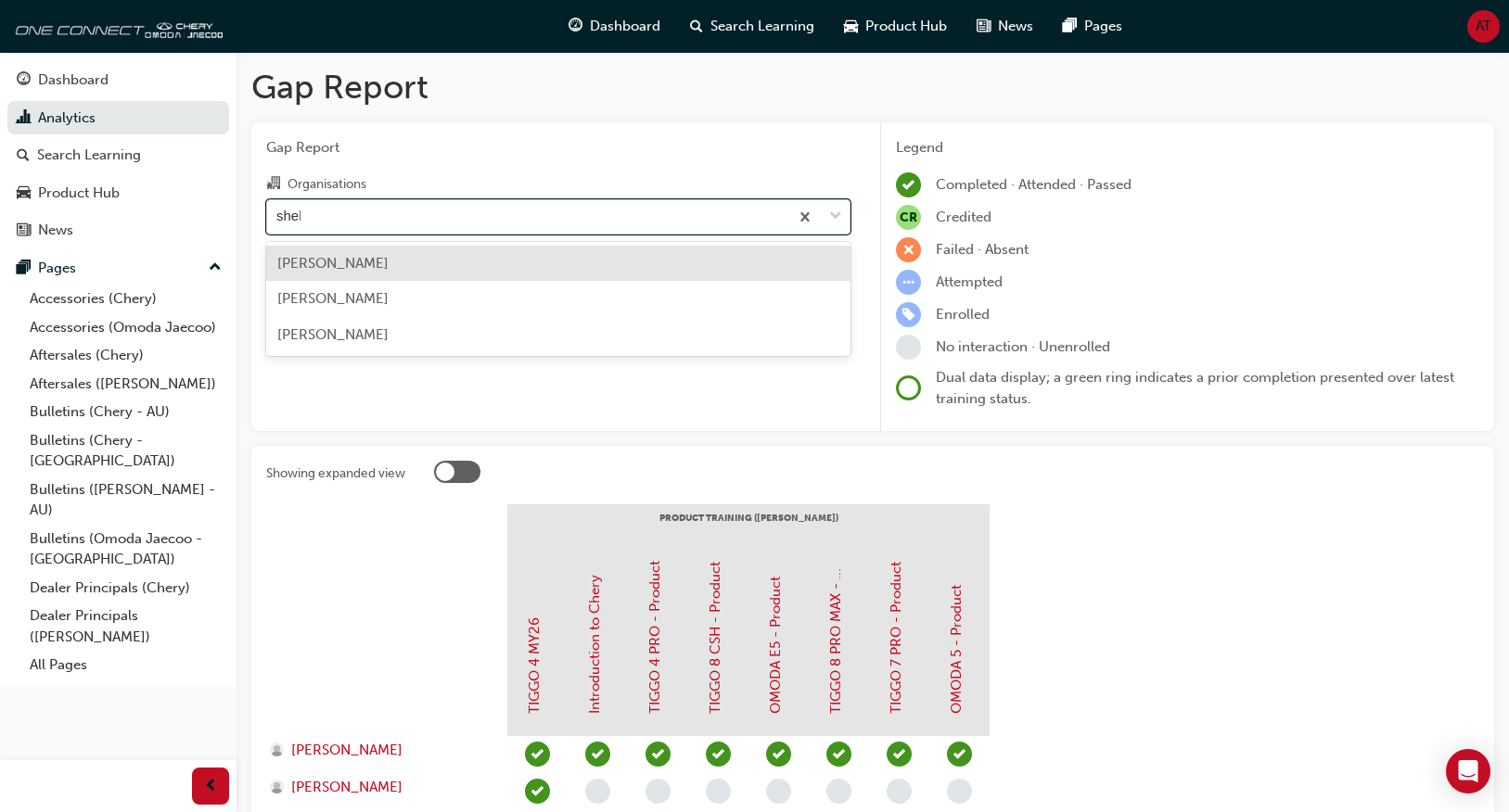
type input "shell"
click at [400, 252] on div "[PERSON_NAME]" at bounding box center [558, 264] width 584 height 36
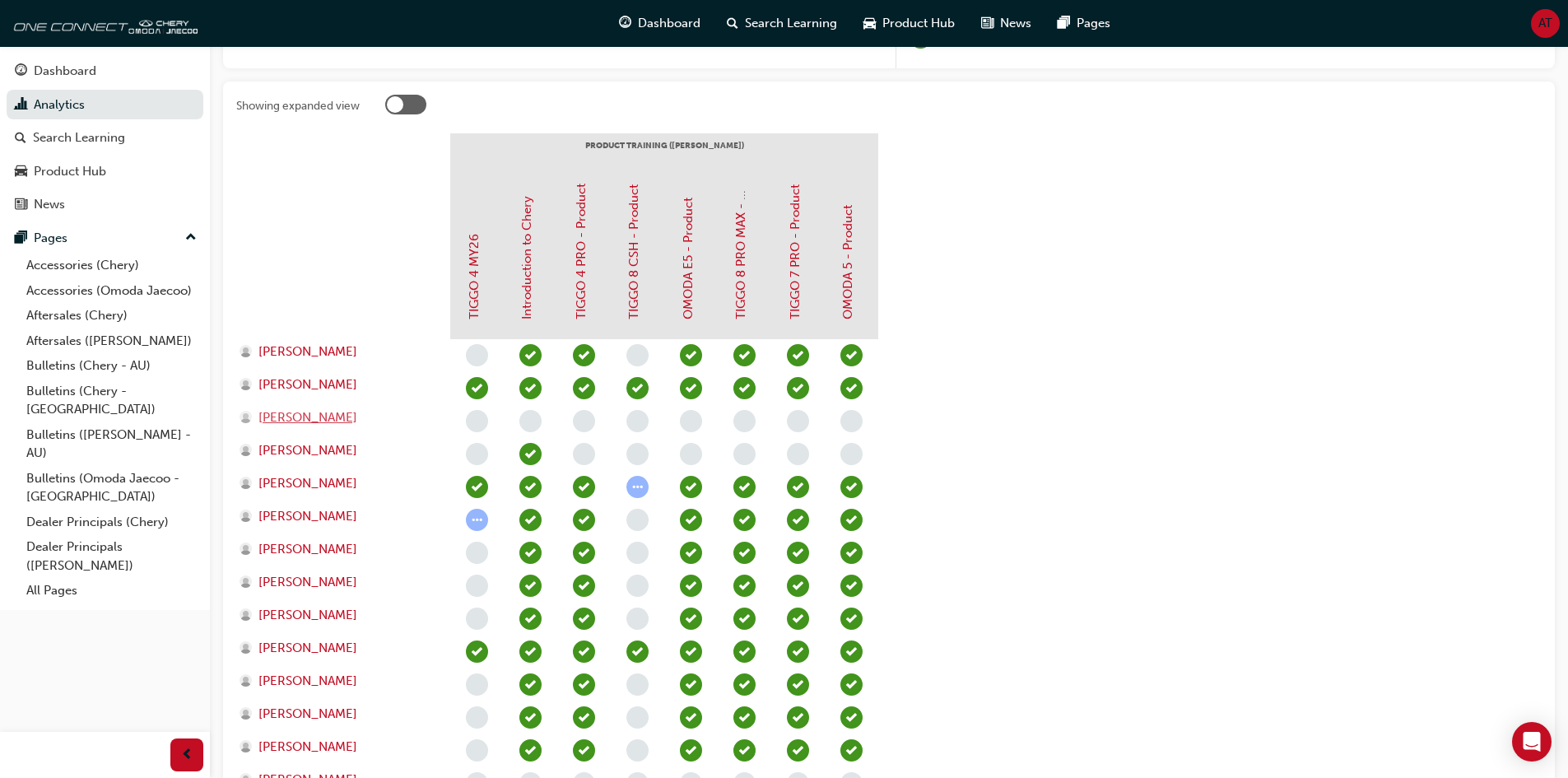
scroll to position [330, 0]
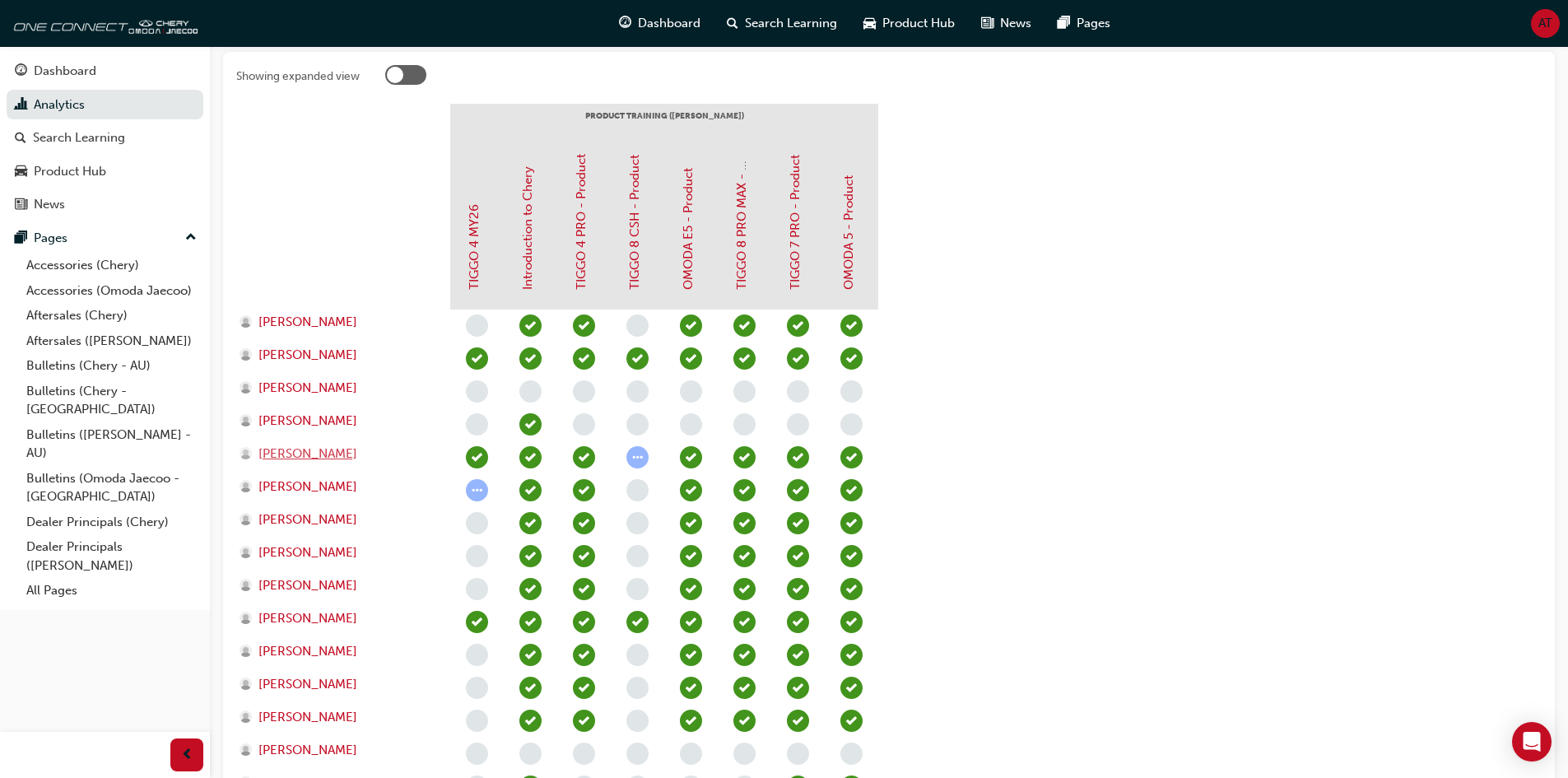
click at [286, 452] on span "[PERSON_NAME]" at bounding box center [307, 454] width 99 height 19
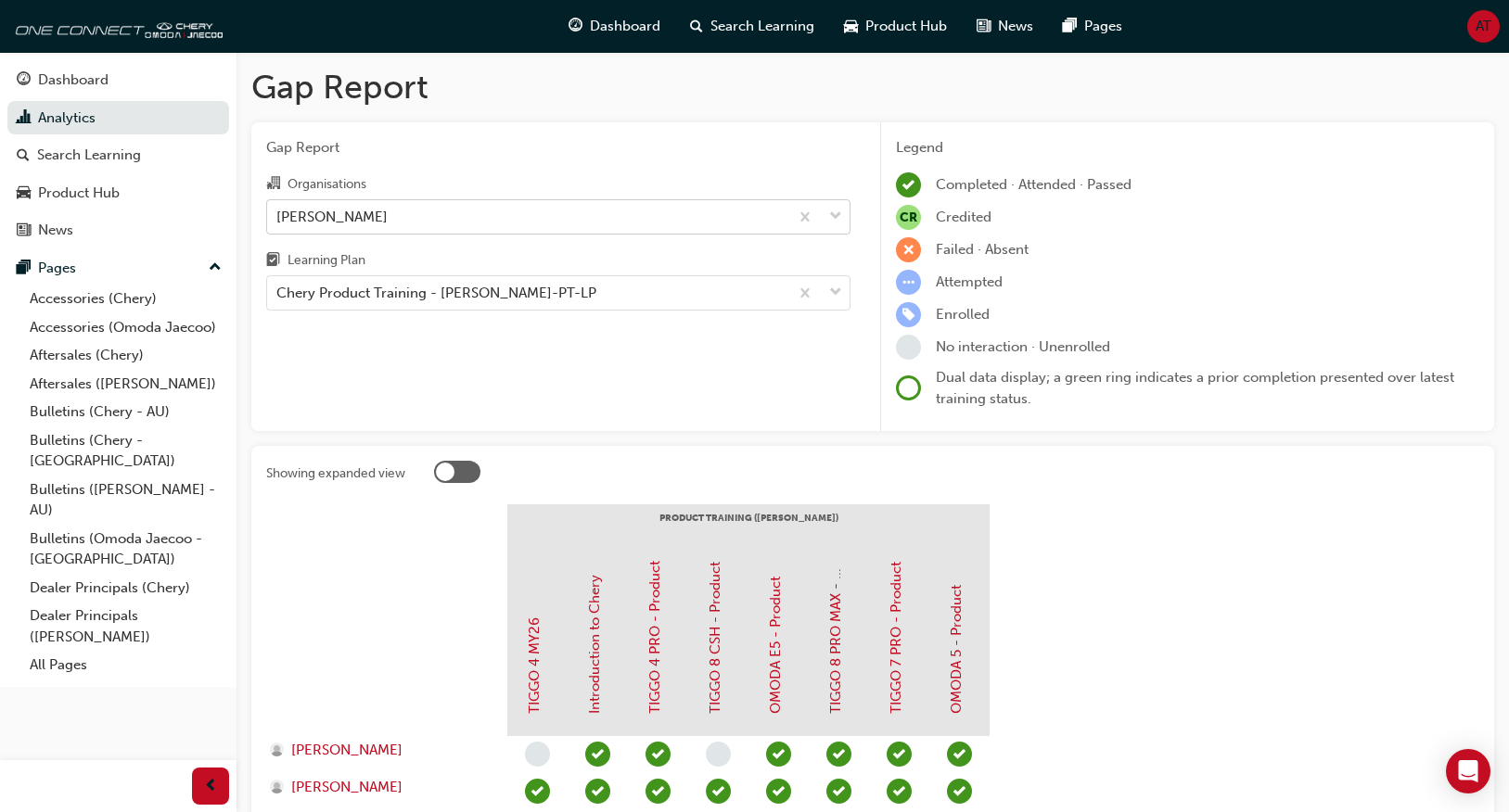
click at [455, 230] on div "[PERSON_NAME]" at bounding box center [527, 216] width 521 height 33
click at [279, 223] on input "Organisations [PERSON_NAME]" at bounding box center [278, 215] width 2 height 16
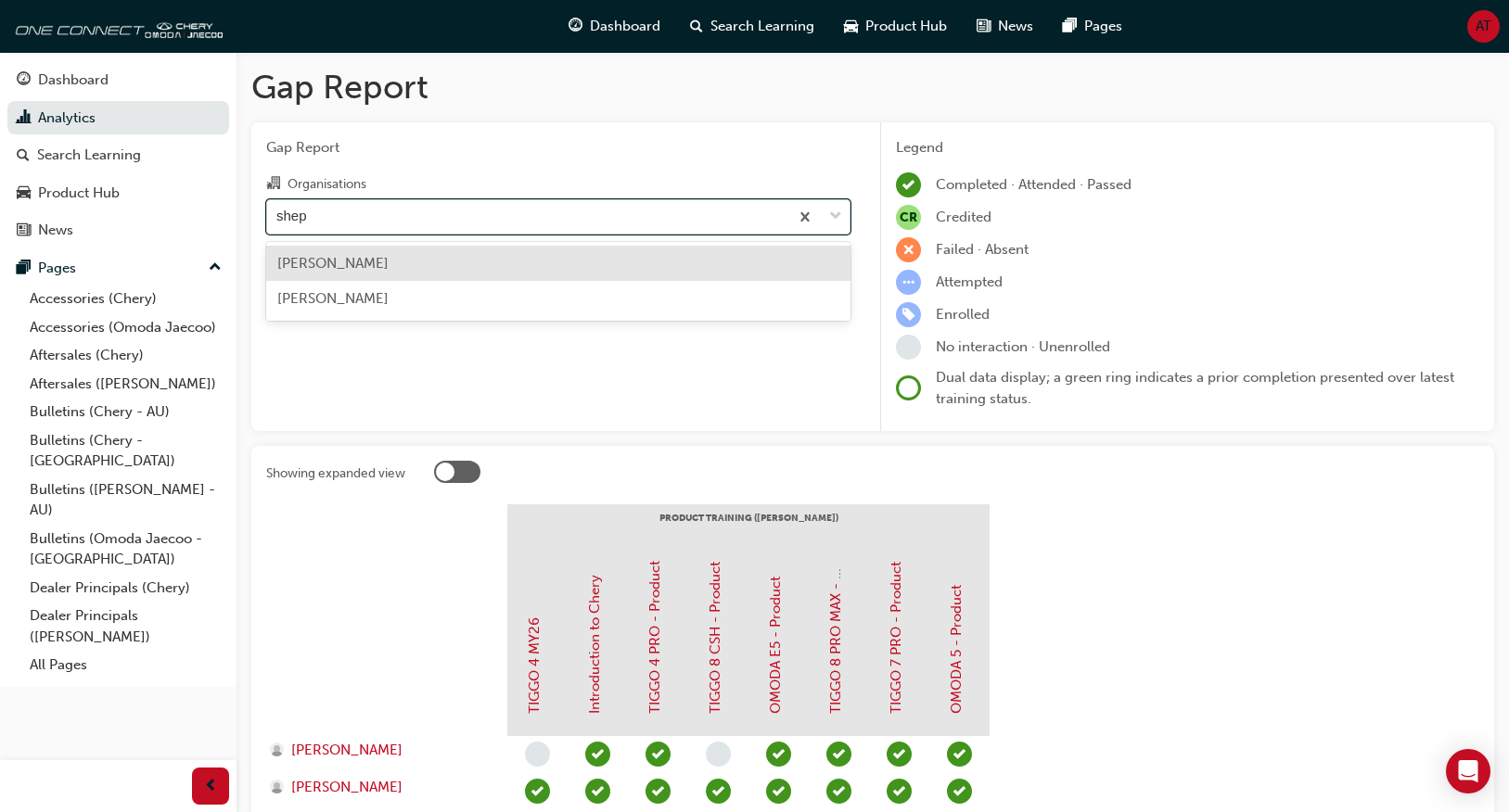
type input "shepp"
click at [435, 270] on div "[PERSON_NAME]" at bounding box center [558, 264] width 584 height 36
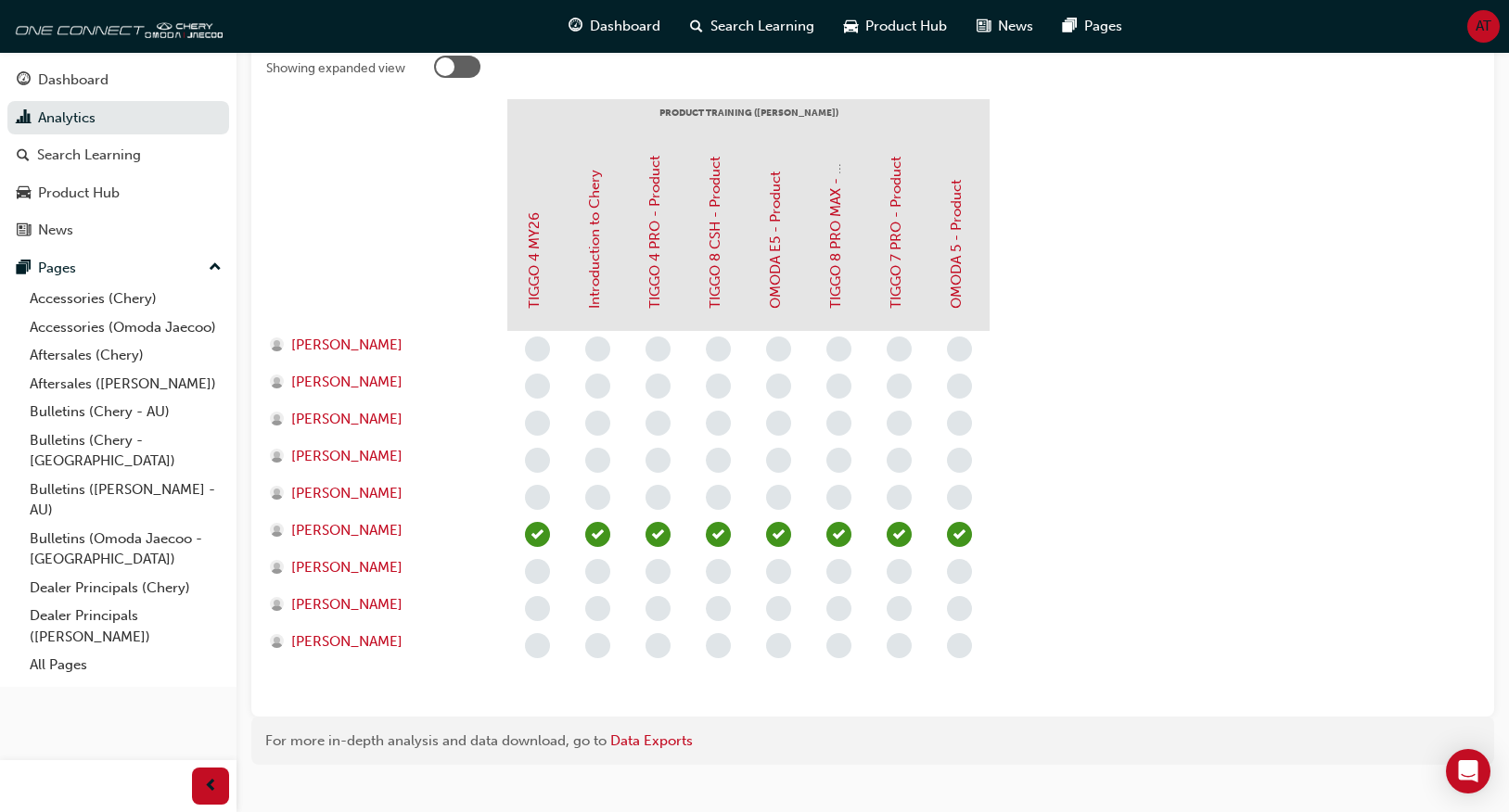
scroll to position [434, 0]
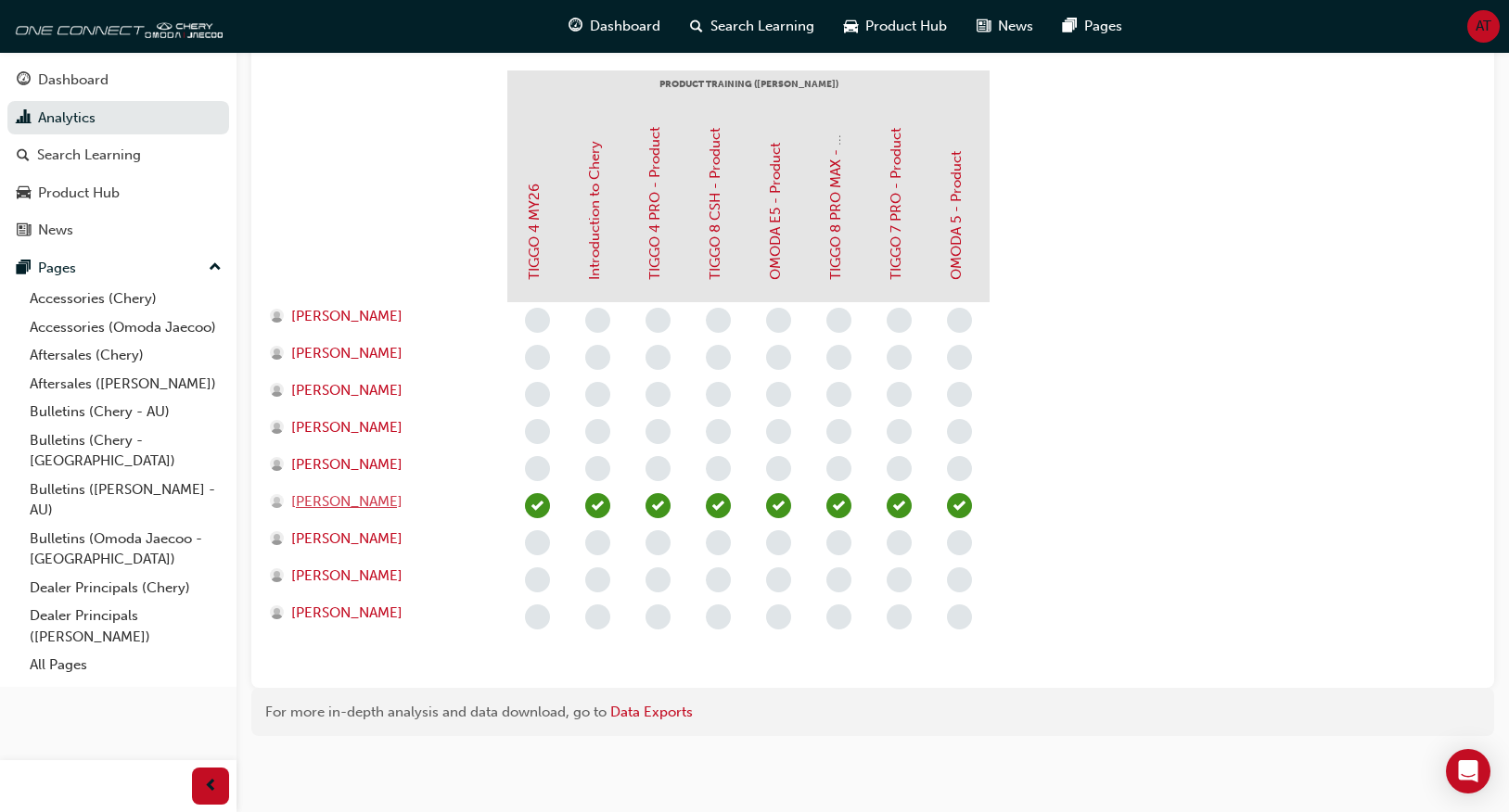
click at [370, 506] on span "[PERSON_NAME]" at bounding box center [346, 502] width 111 height 21
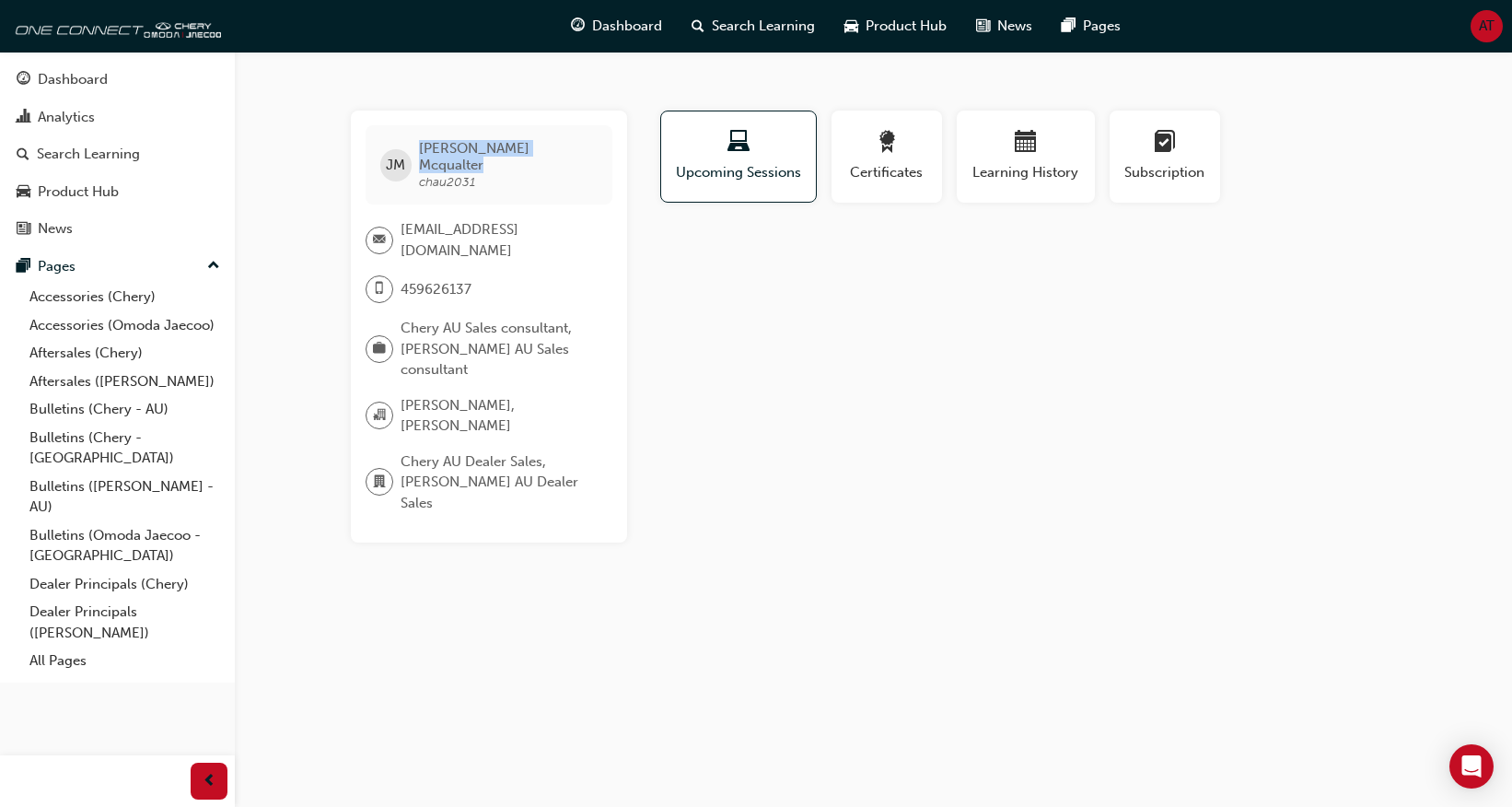
drag, startPoint x: 551, startPoint y: 151, endPoint x: 420, endPoint y: 152, distance: 131.0
click at [420, 152] on div "[PERSON_NAME] chau2031" at bounding box center [489, 164] width 247 height 79
copy span "[PERSON_NAME]"
